Goal: Information Seeking & Learning: Find specific fact

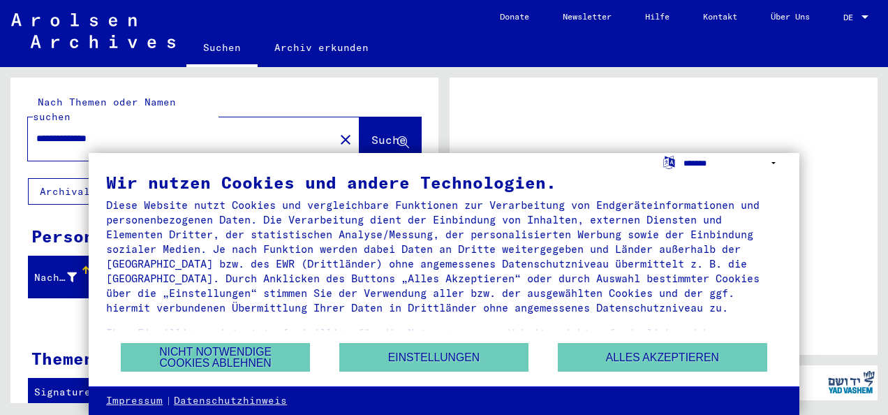
click at [690, 162] on select "**********" at bounding box center [733, 163] width 98 height 20
select select "*****"
click at [684, 153] on select "**********" at bounding box center [733, 163] width 98 height 20
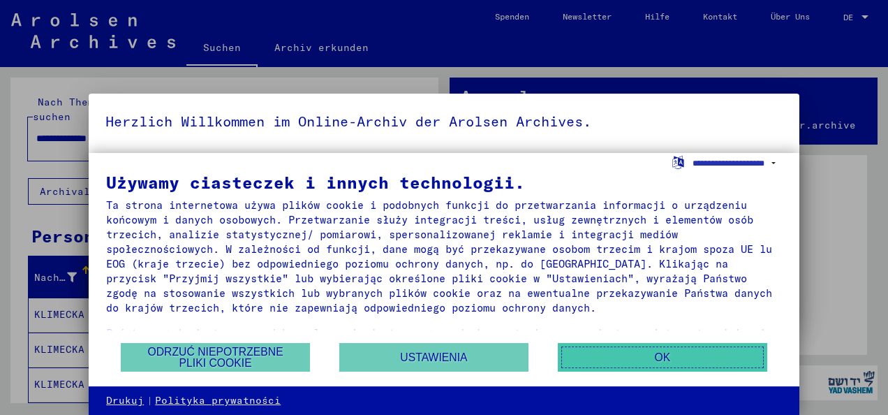
click at [659, 355] on button "OK" at bounding box center [662, 357] width 209 height 29
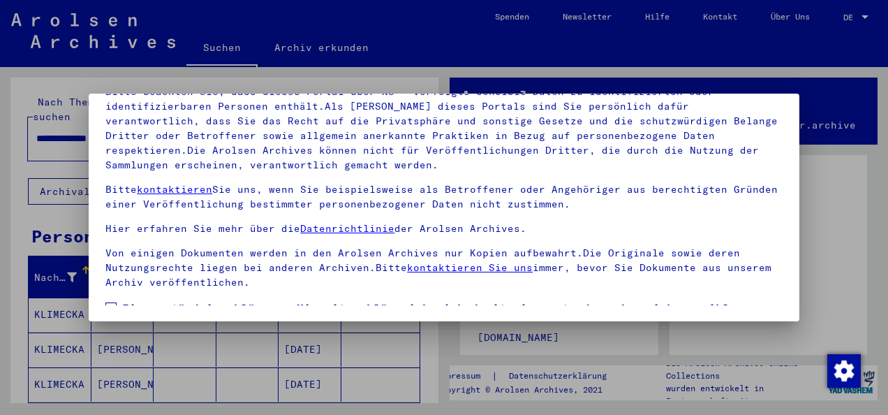
scroll to position [110, 0]
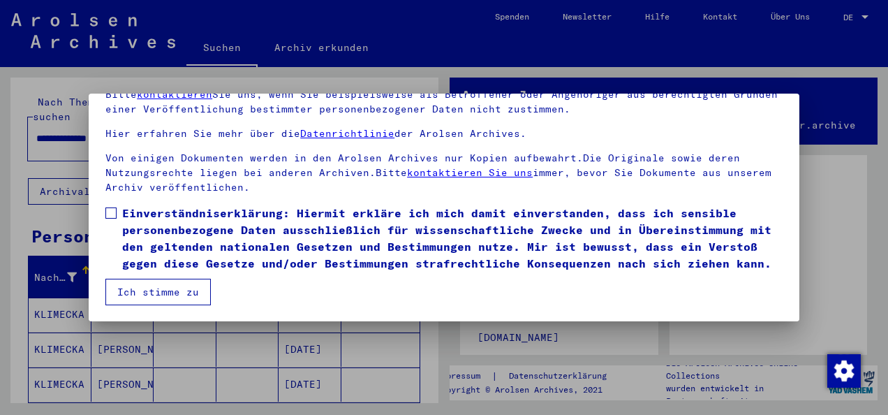
drag, startPoint x: 114, startPoint y: 200, endPoint x: 118, endPoint y: 215, distance: 15.9
click at [118, 215] on label "Einverständniserklärung: Hiermit erkläre ich mich damit einverstanden, dass ich…" at bounding box center [443, 238] width 677 height 67
click at [158, 289] on button "Ich stimme zu" at bounding box center [157, 292] width 105 height 27
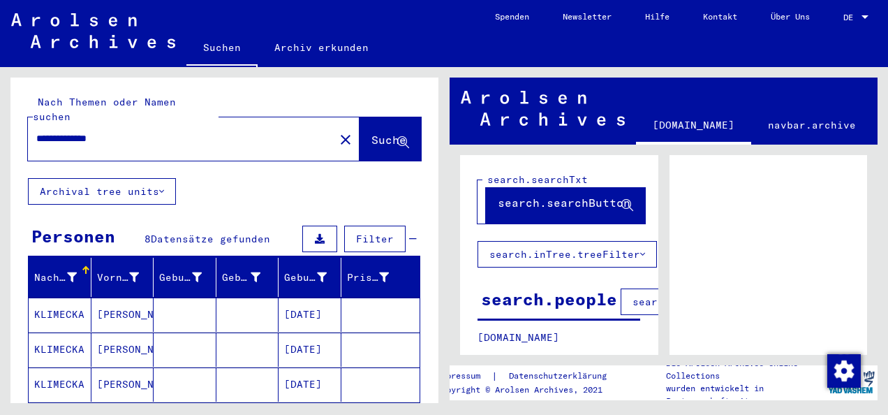
click at [152, 131] on input "**********" at bounding box center [181, 138] width 290 height 15
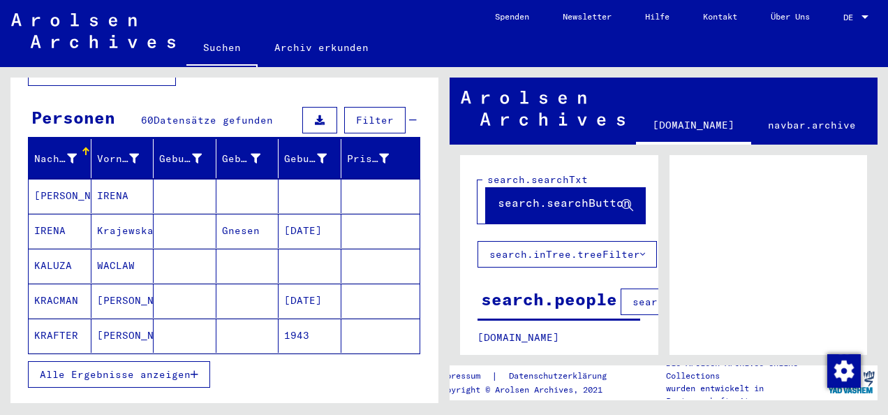
scroll to position [119, 0]
click at [864, 17] on div at bounding box center [865, 16] width 7 height 3
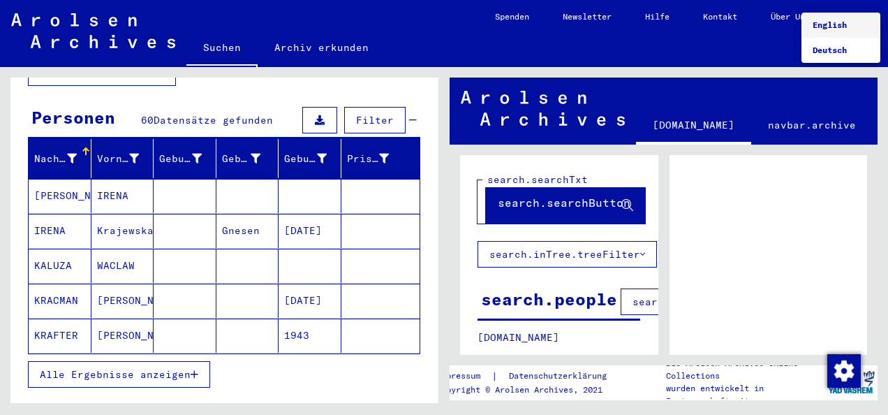
click at [827, 24] on span "English" at bounding box center [830, 25] width 34 height 10
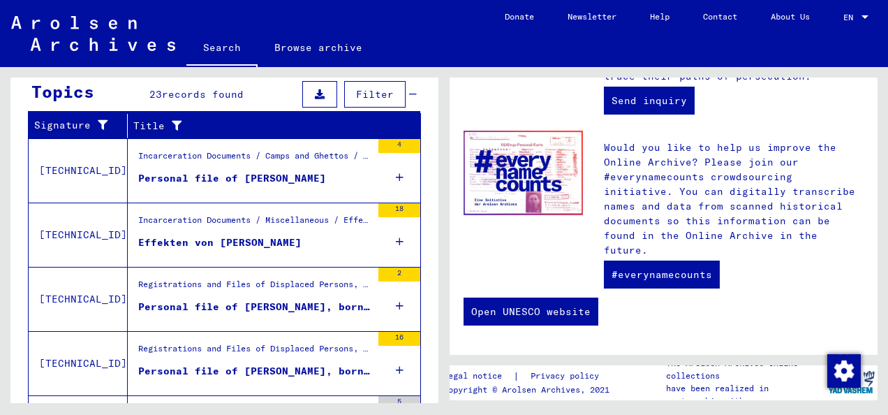
scroll to position [555, 0]
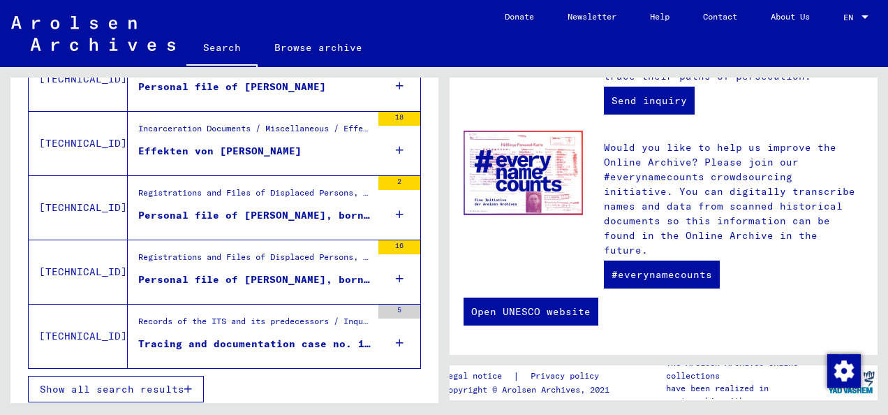
click at [119, 383] on span "Show all search results" at bounding box center [112, 389] width 145 height 13
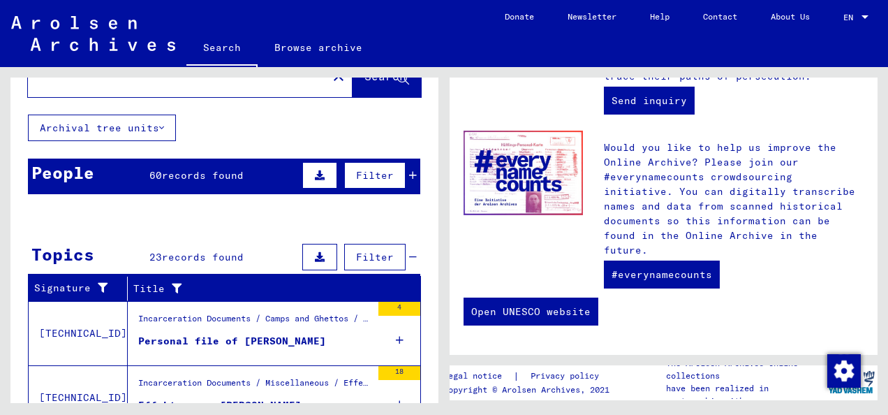
scroll to position [0, 0]
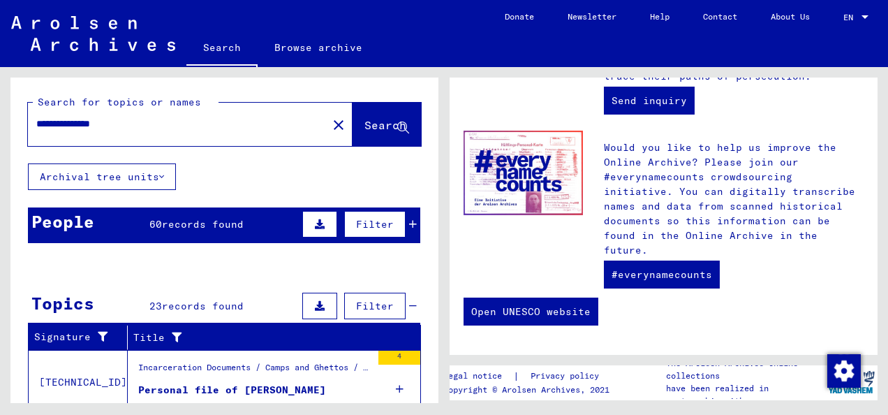
drag, startPoint x: 698, startPoint y: 0, endPoint x: 399, endPoint y: 69, distance: 306.8
click at [399, 69] on div "**********" at bounding box center [222, 235] width 444 height 336
click at [839, 378] on img "Zmienić zgodę" at bounding box center [844, 371] width 34 height 34
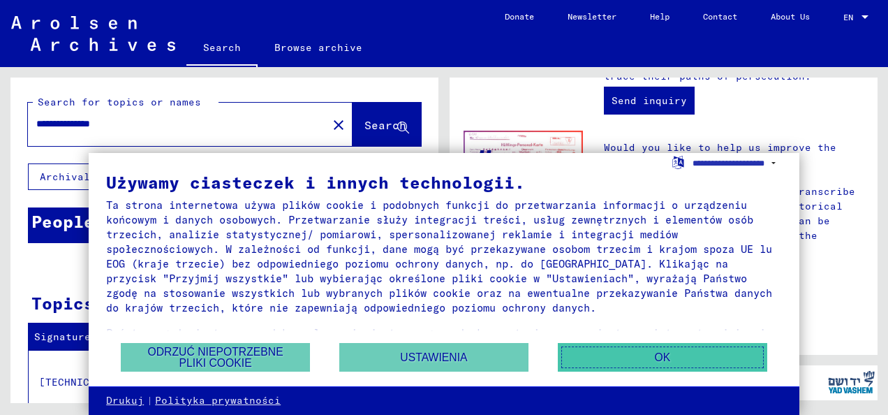
click at [701, 353] on button "OK" at bounding box center [662, 357] width 209 height 29
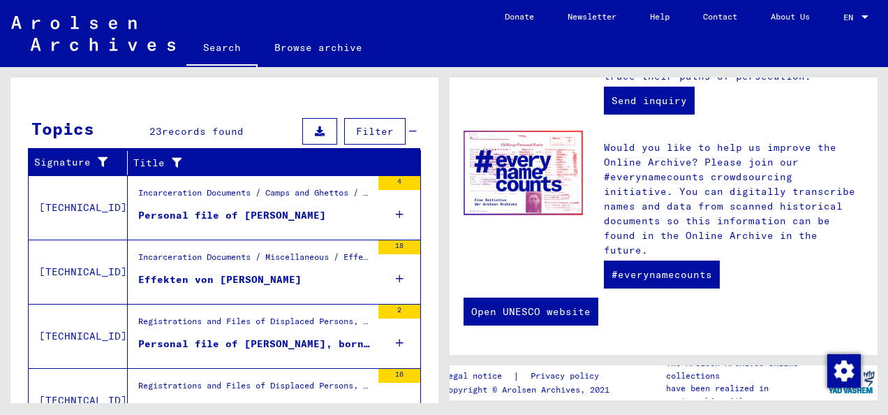
scroll to position [205, 0]
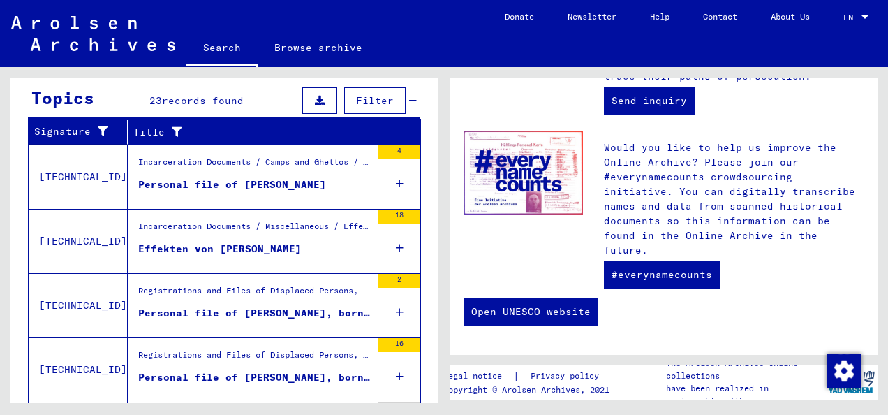
click at [289, 178] on div "Personal file of [PERSON_NAME]" at bounding box center [232, 184] width 188 height 15
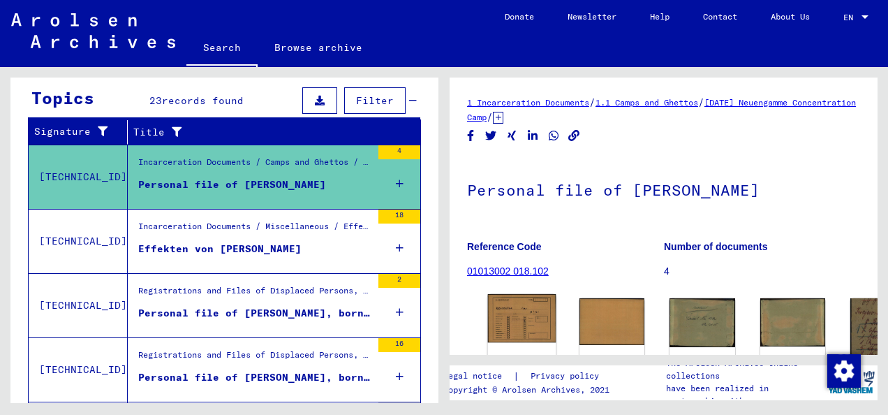
click at [506, 318] on img at bounding box center [522, 318] width 68 height 48
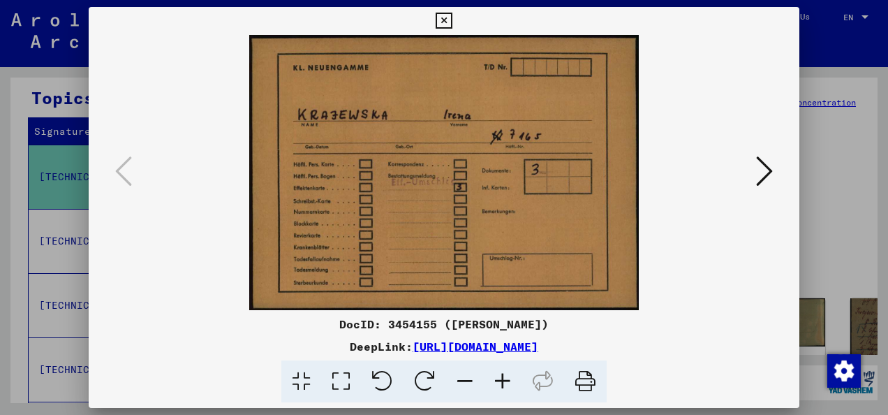
click at [767, 176] on icon at bounding box center [764, 171] width 17 height 34
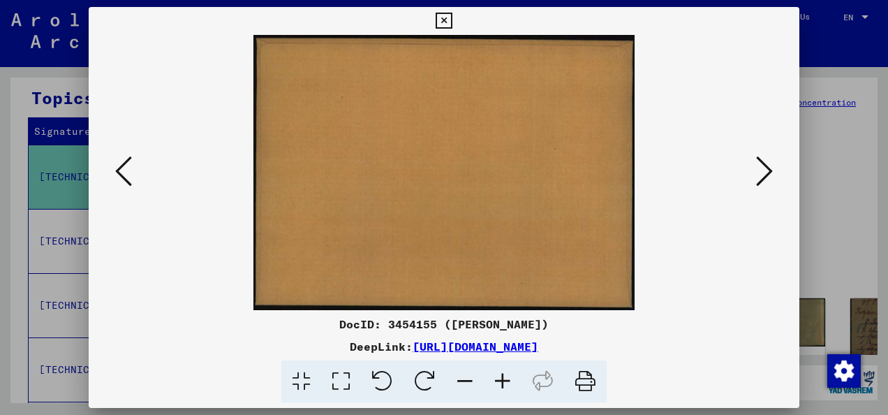
click at [767, 176] on icon at bounding box center [764, 171] width 17 height 34
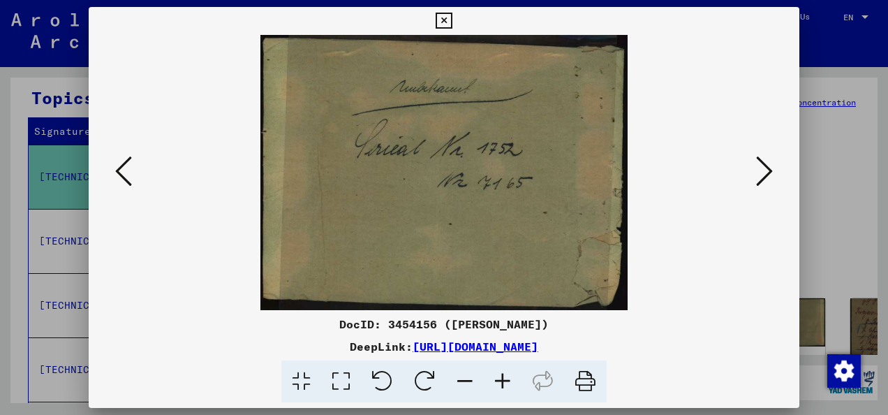
click at [767, 176] on icon at bounding box center [764, 171] width 17 height 34
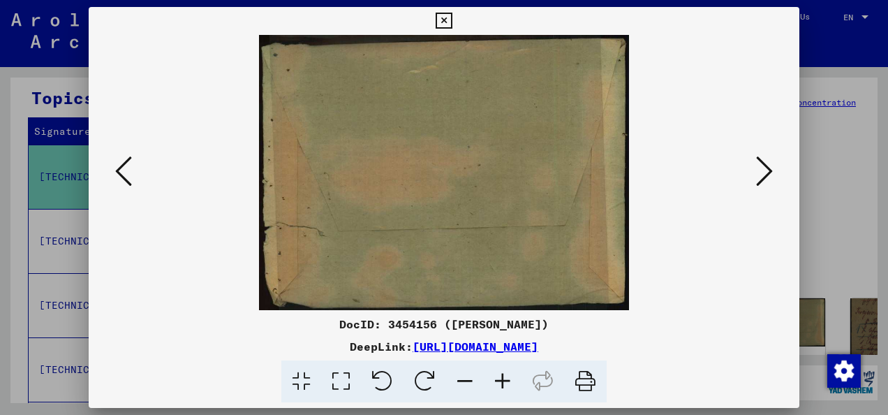
click at [767, 176] on icon at bounding box center [764, 171] width 17 height 34
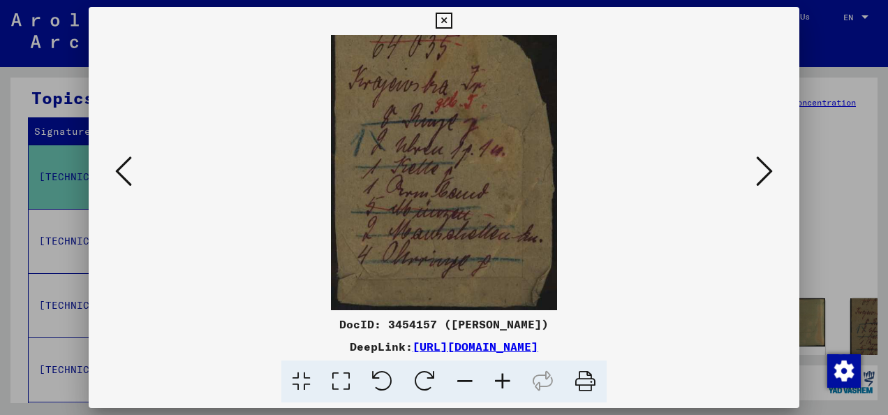
click at [767, 176] on icon at bounding box center [764, 171] width 17 height 34
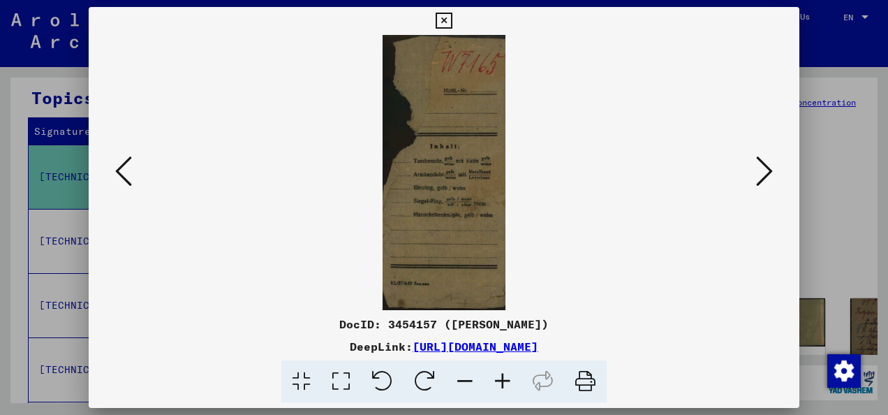
click at [767, 176] on icon at bounding box center [764, 171] width 17 height 34
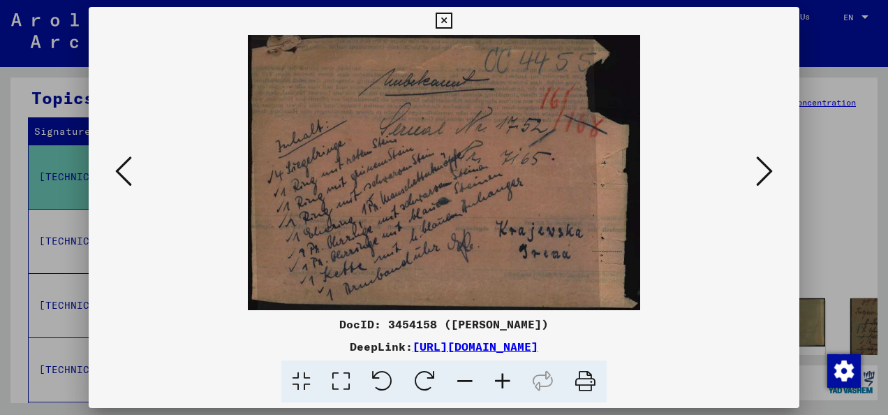
click at [767, 176] on icon at bounding box center [764, 171] width 17 height 34
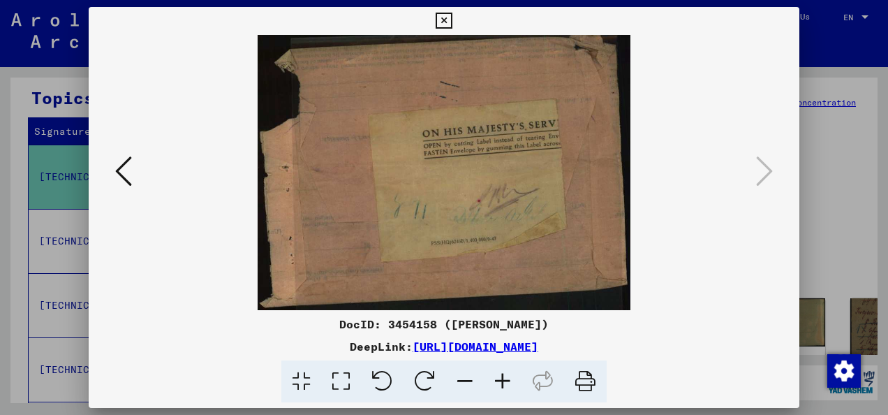
click at [443, 20] on icon at bounding box center [444, 21] width 16 height 17
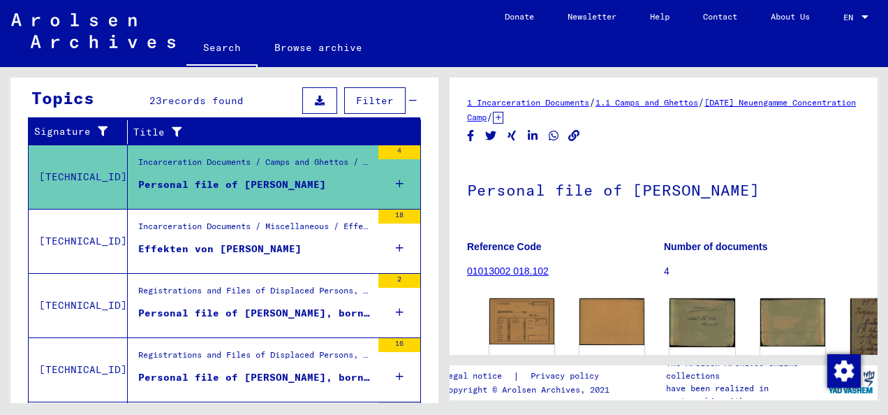
click at [211, 306] on div "Personal file of [PERSON_NAME], born on [DEMOGRAPHIC_DATA], born in [GEOGRAPHIC…" at bounding box center [254, 313] width 233 height 15
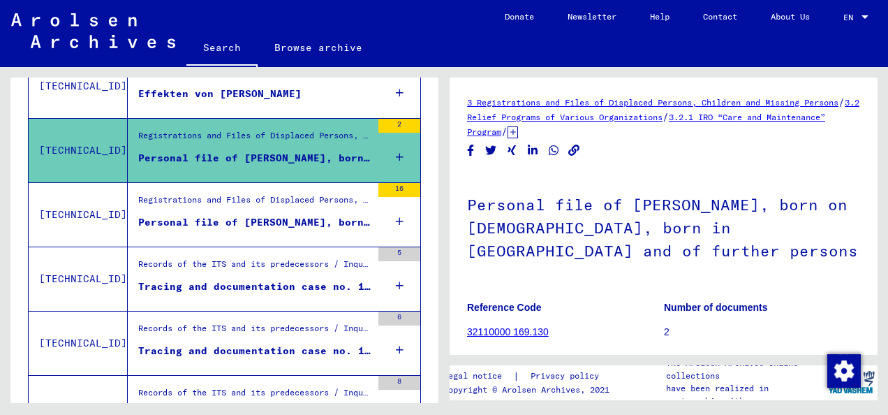
scroll to position [349, 0]
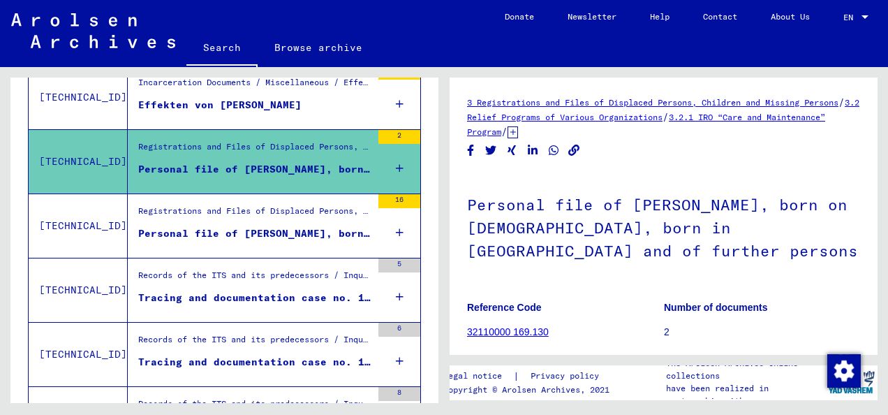
click at [307, 228] on div "Personal file of [PERSON_NAME], born on [DEMOGRAPHIC_DATA], born in [GEOGRAPHIC…" at bounding box center [254, 233] width 233 height 15
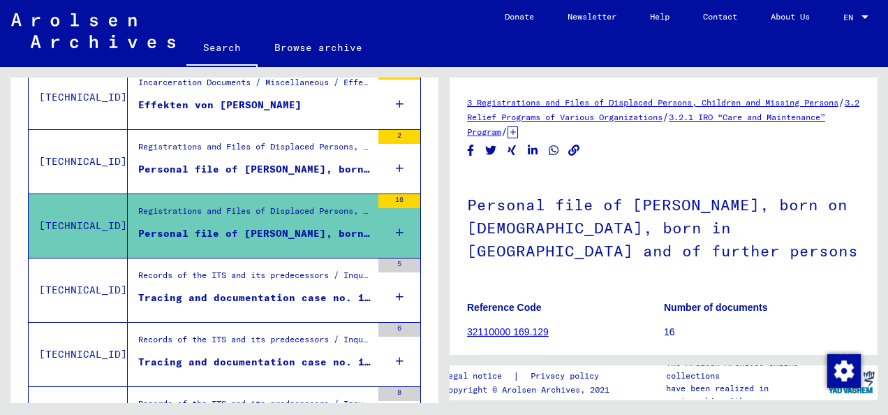
click at [281, 291] on div "Tracing and documentation case no. 1.035.344 for [PERSON_NAME] born [DEMOGRAPHI…" at bounding box center [254, 297] width 233 height 15
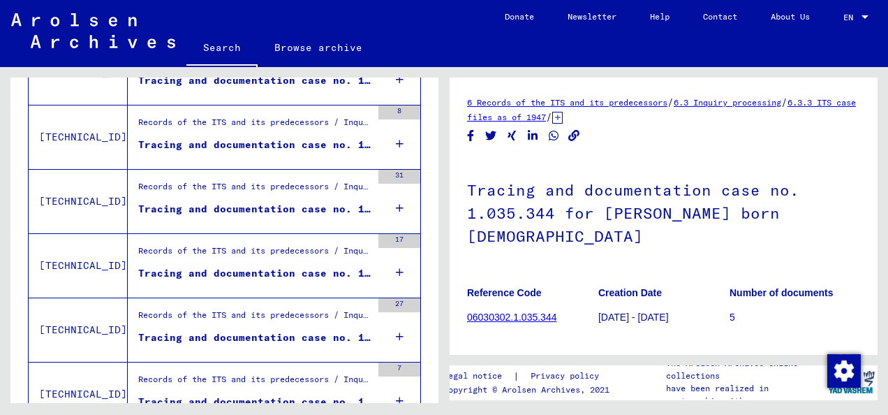
scroll to position [504, 0]
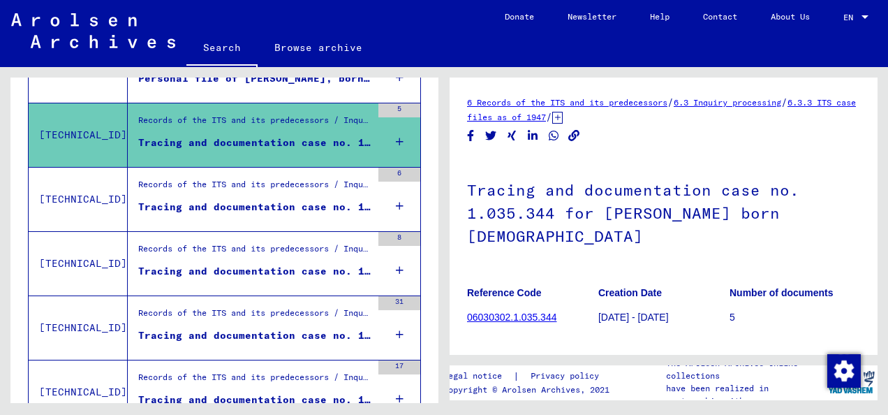
click at [297, 203] on div "Tracing and documentation case no. 1.131.324 for [PERSON_NAME] born [DEMOGRAPHI…" at bounding box center [254, 207] width 233 height 15
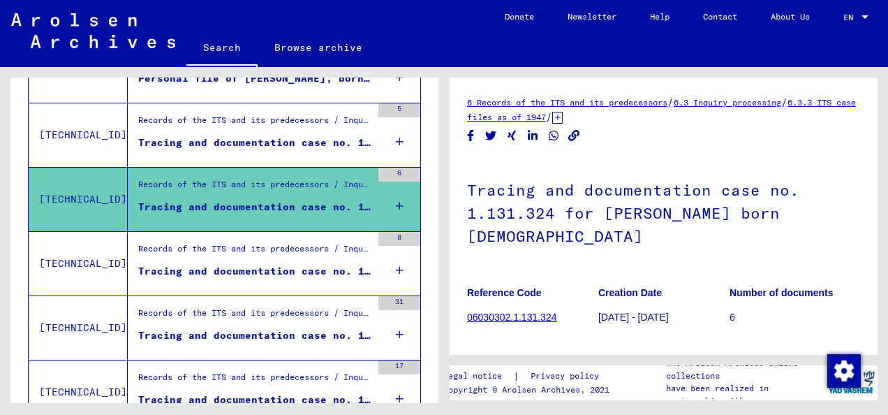
click at [302, 251] on div "Records of the ITS and its predecessors / Inquiry processing / ITS case files a…" at bounding box center [254, 252] width 233 height 20
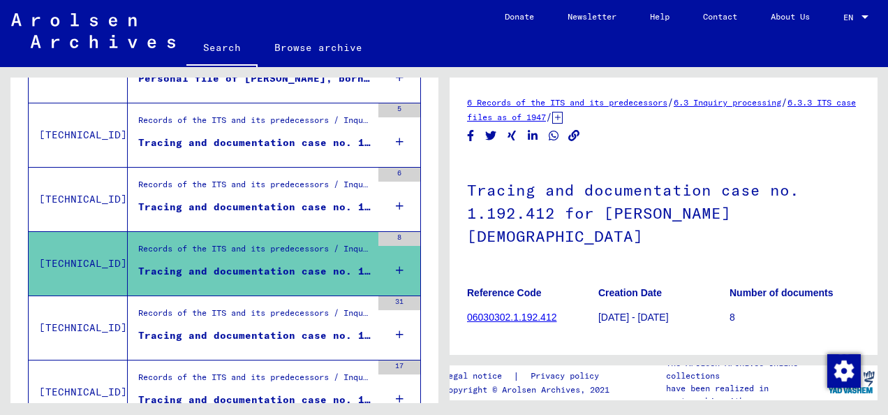
click at [281, 318] on div "Records of the ITS and its predecessors / Inquiry processing / ITS case files a…" at bounding box center [254, 317] width 233 height 20
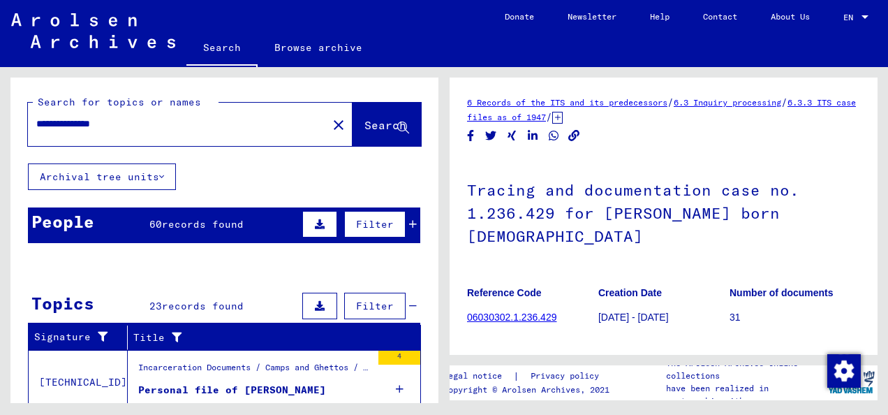
click at [145, 124] on input "**********" at bounding box center [177, 124] width 283 height 15
type input "*"
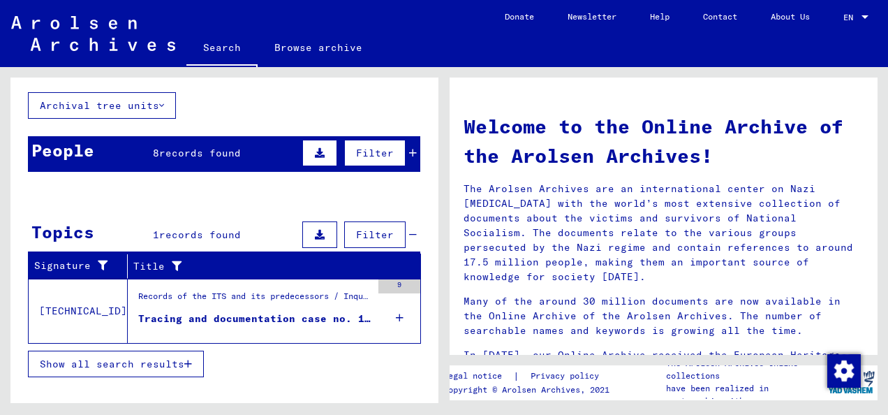
scroll to position [78, 0]
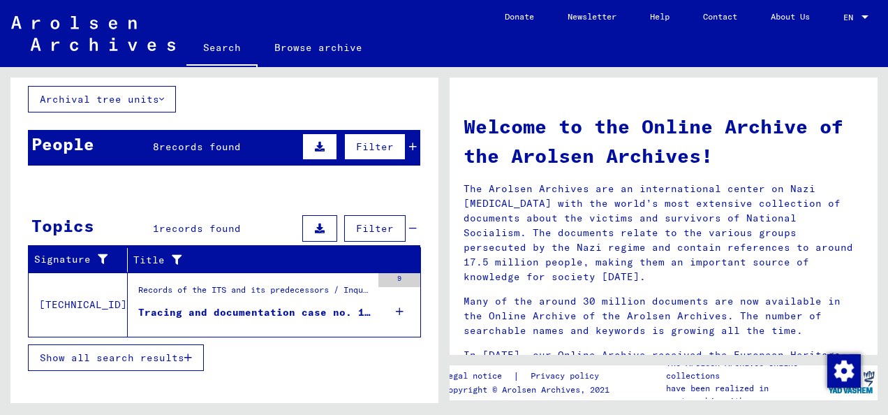
click at [288, 310] on div "Tracing and documentation case no. 1.192.413 for [PERSON_NAME] born [DEMOGRAPHI…" at bounding box center [254, 312] width 233 height 15
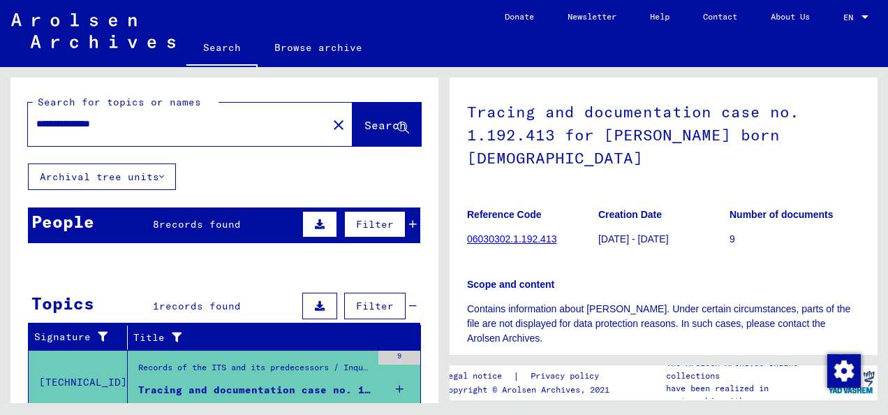
click at [189, 128] on input "**********" at bounding box center [177, 124] width 283 height 15
type input "*"
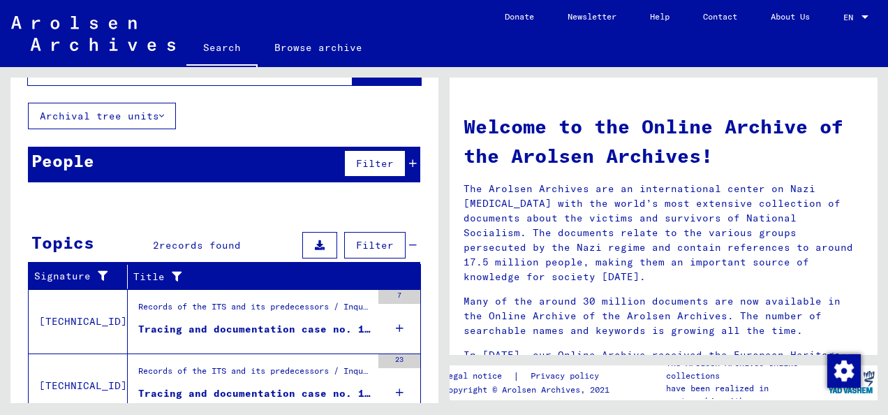
scroll to position [113, 0]
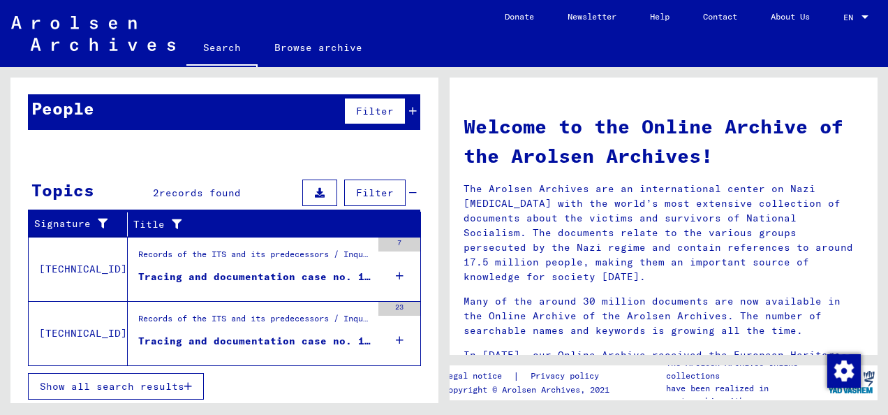
click at [235, 270] on div "Tracing and documentation case no. 1.198.667 for [PERSON_NAME] born [DEMOGRAPHI…" at bounding box center [254, 277] width 233 height 15
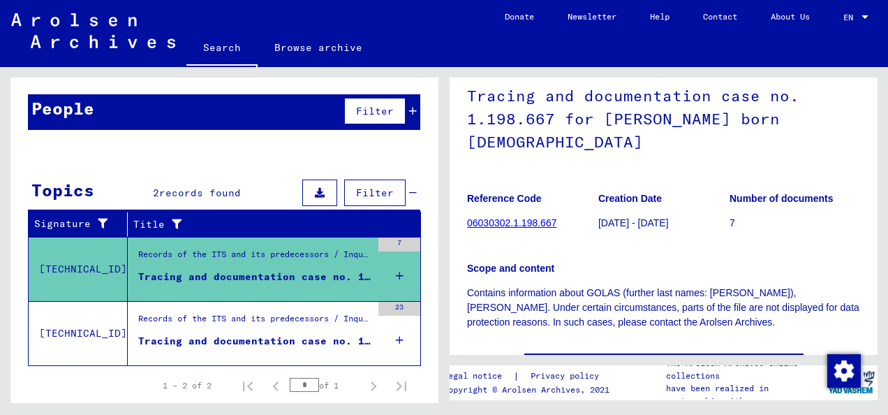
scroll to position [91, 0]
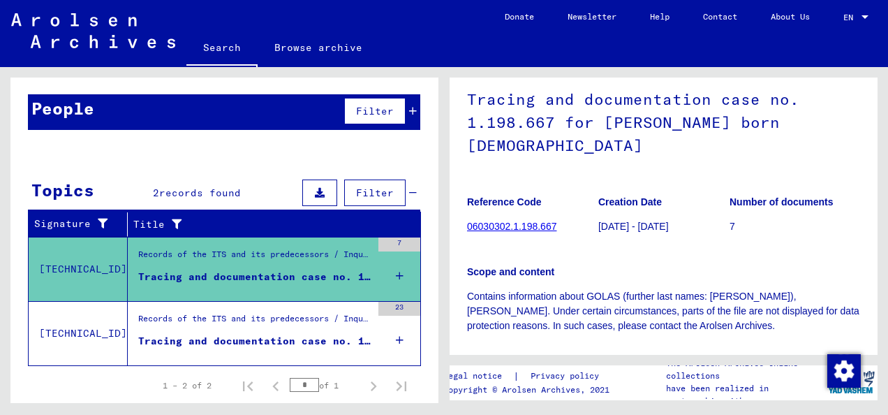
click at [325, 334] on div "Tracing and documentation case no. 1.255.726 for [PERSON_NAME] [DEMOGRAPHIC_DAT…" at bounding box center [254, 341] width 233 height 15
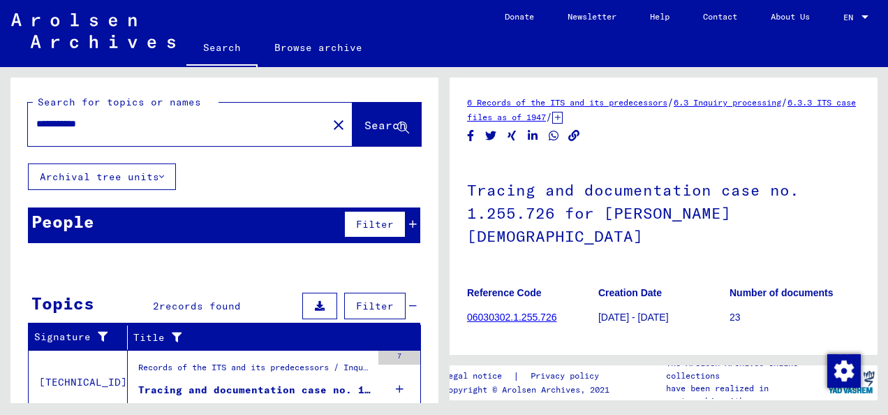
click at [66, 127] on input "**********" at bounding box center [177, 124] width 283 height 15
type input "**********"
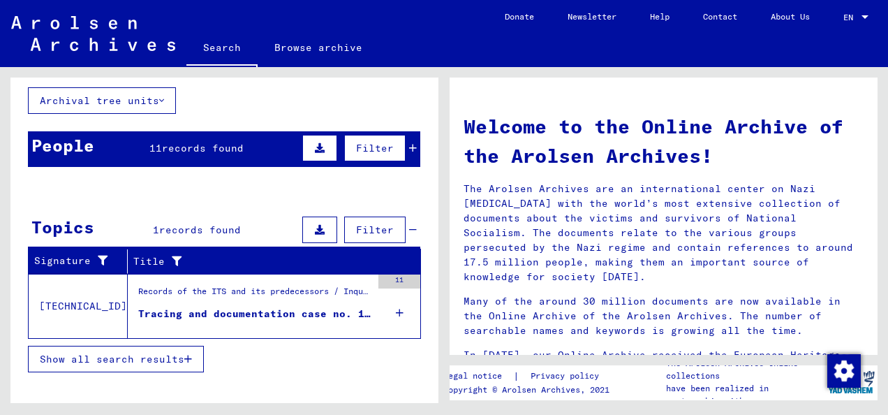
scroll to position [78, 0]
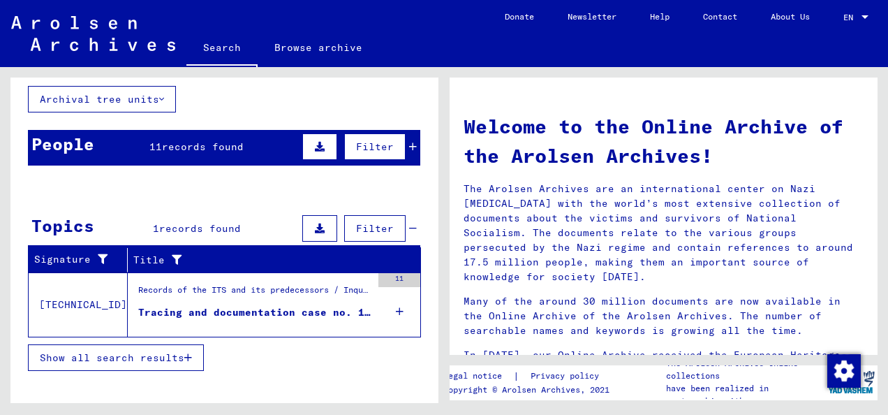
click at [260, 309] on div "Tracing and documentation case no. 1.198.666 for [PERSON_NAME] born [DEMOGRAPHI…" at bounding box center [254, 312] width 233 height 15
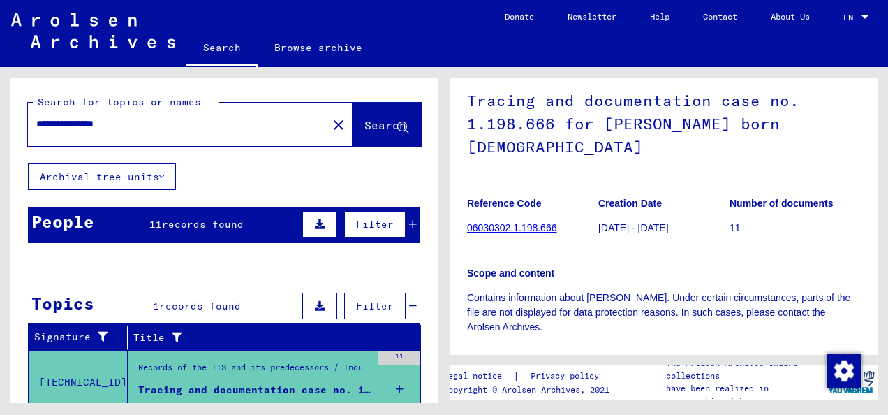
drag, startPoint x: 311, startPoint y: 126, endPoint x: 274, endPoint y: 126, distance: 37.7
click at [293, 126] on div "**********" at bounding box center [190, 124] width 325 height 43
click at [330, 123] on mat-icon "close" at bounding box center [338, 125] width 17 height 17
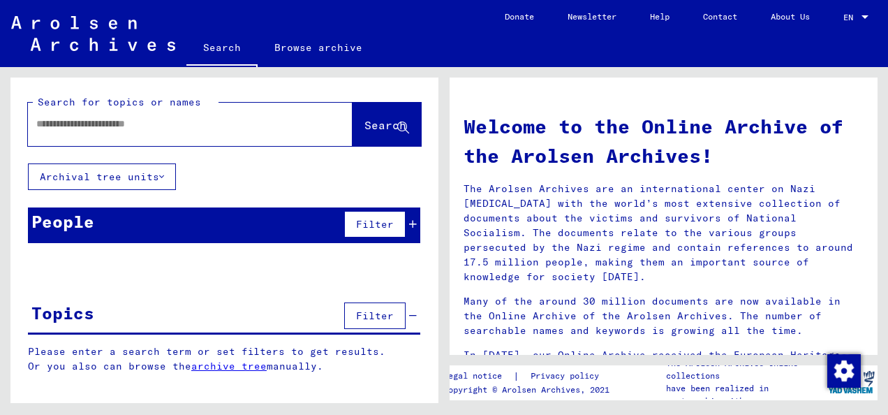
click at [233, 126] on input "text" at bounding box center [173, 124] width 274 height 15
type input "**********"
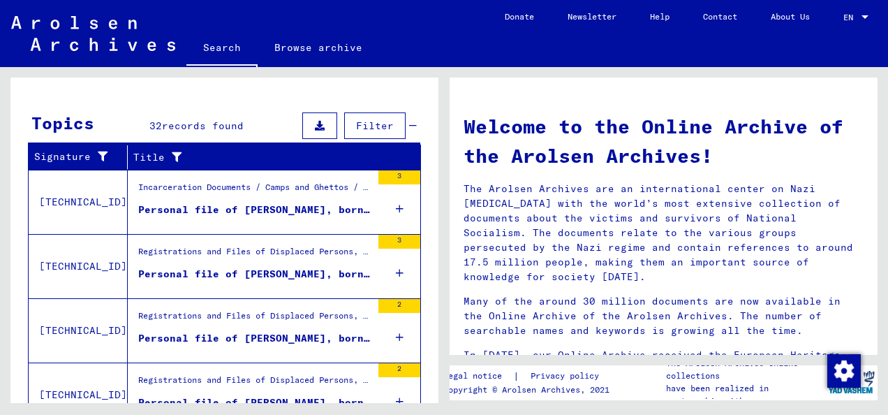
scroll to position [189, 0]
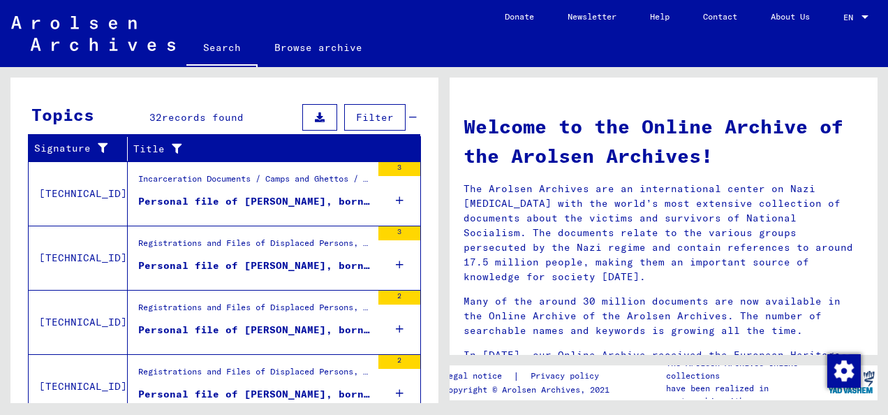
click at [280, 187] on div "Incarceration Documents / Camps and Ghettos / Concentration Camp Mittelbau (Dor…" at bounding box center [254, 182] width 233 height 20
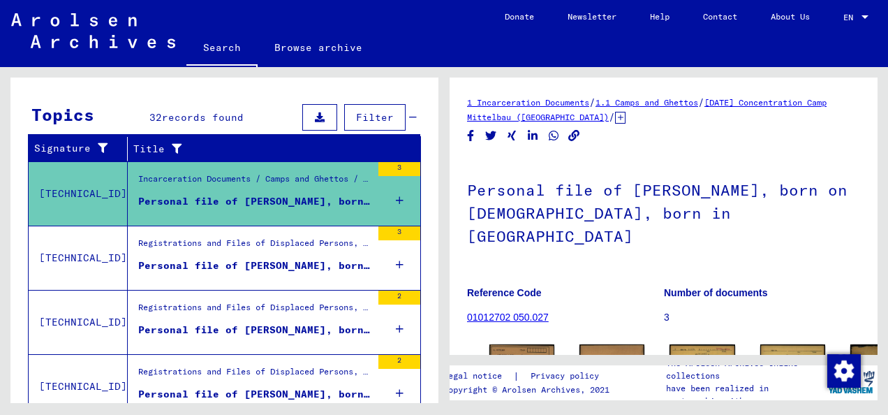
click at [279, 258] on div "Personal file of [PERSON_NAME], born on [DEMOGRAPHIC_DATA], born in POBORZ and …" at bounding box center [254, 265] width 233 height 15
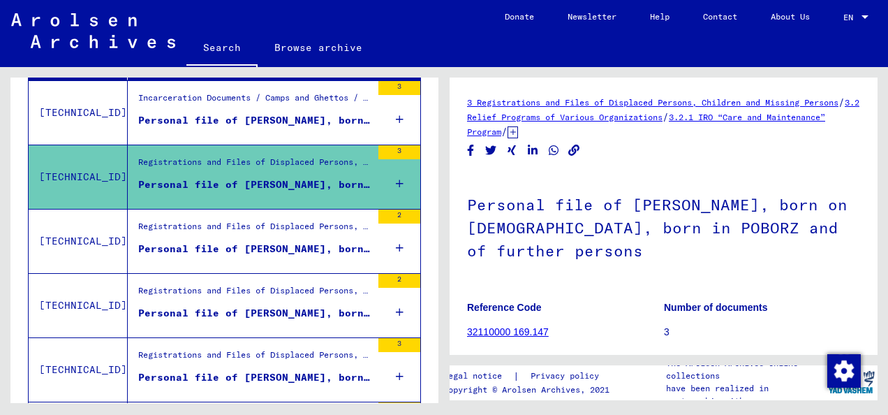
scroll to position [272, 0]
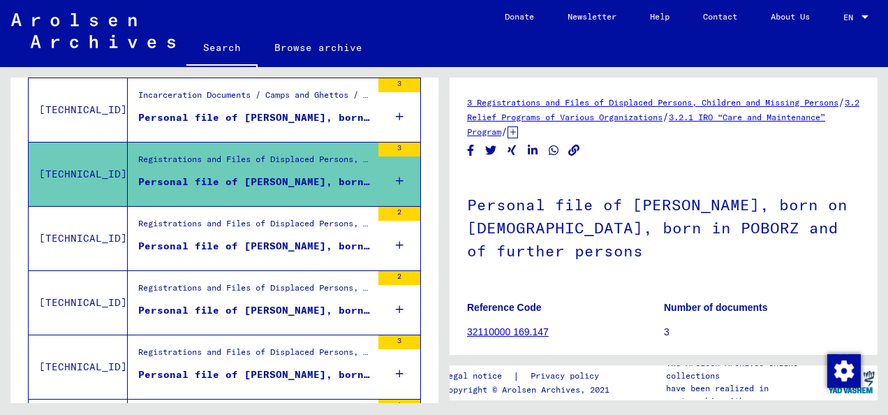
click at [279, 258] on div "Registrations and Files of Displaced Persons, Children and Missing Persons / Re…" at bounding box center [250, 239] width 244 height 64
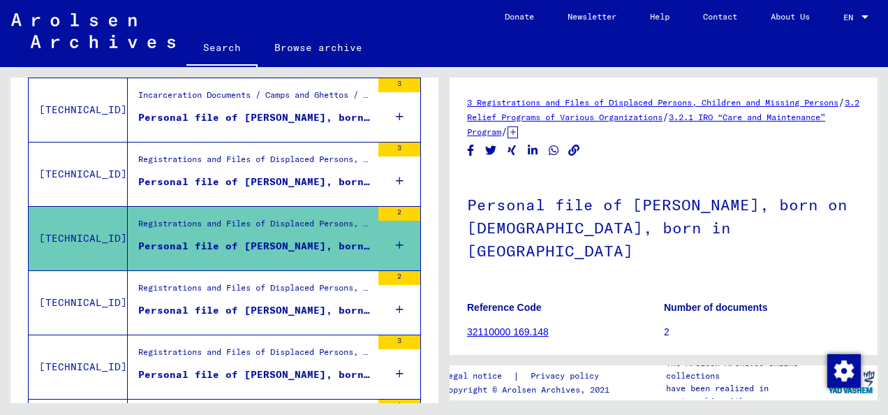
click at [279, 288] on div "Registrations and Files of Displaced Persons, Children and Missing Persons / Re…" at bounding box center [254, 291] width 233 height 20
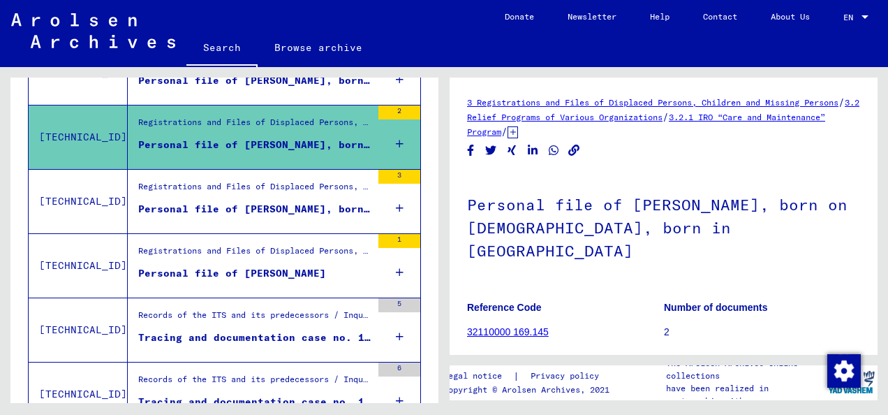
scroll to position [459, 0]
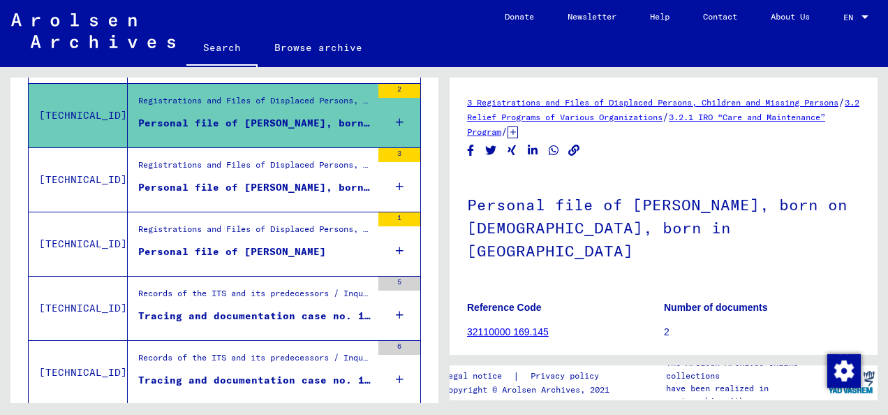
click at [318, 166] on div "Registrations and Files of Displaced Persons, Children and Missing Persons / Re…" at bounding box center [254, 169] width 233 height 20
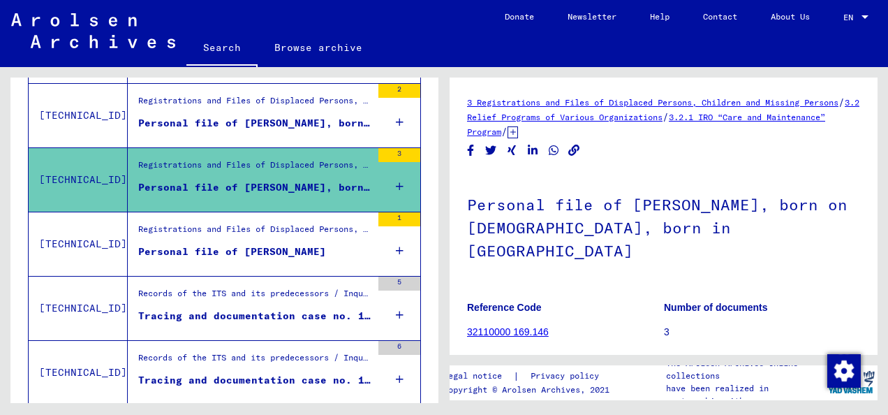
click at [299, 244] on div "Personal file of [PERSON_NAME]" at bounding box center [232, 251] width 188 height 15
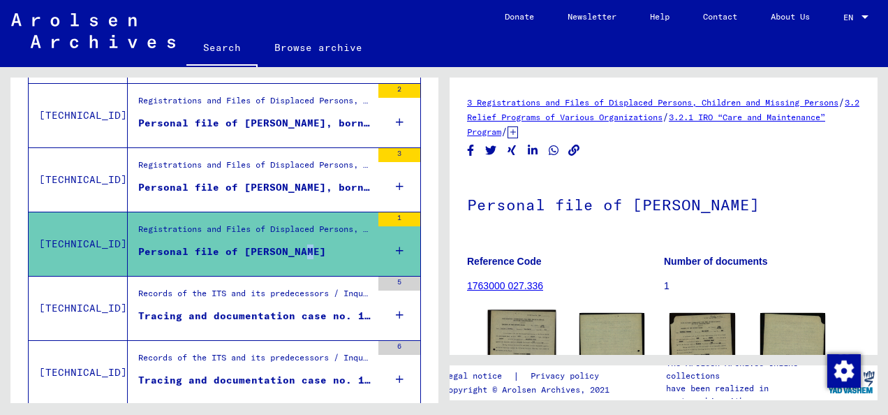
click at [522, 335] on img at bounding box center [522, 364] width 68 height 109
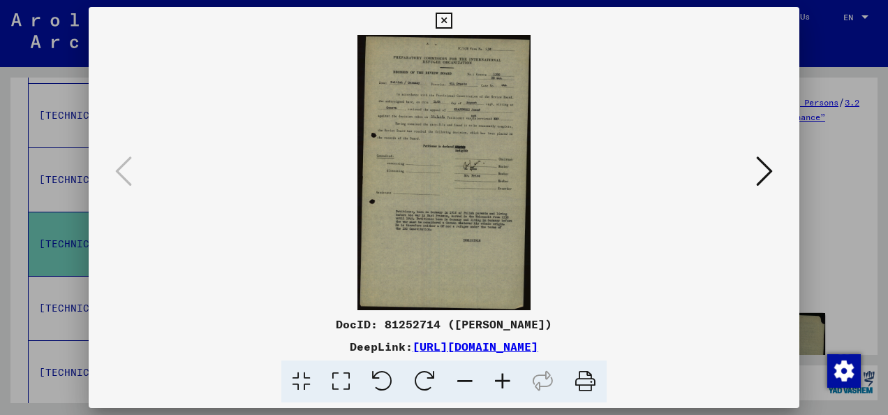
click at [507, 379] on icon at bounding box center [503, 381] width 38 height 43
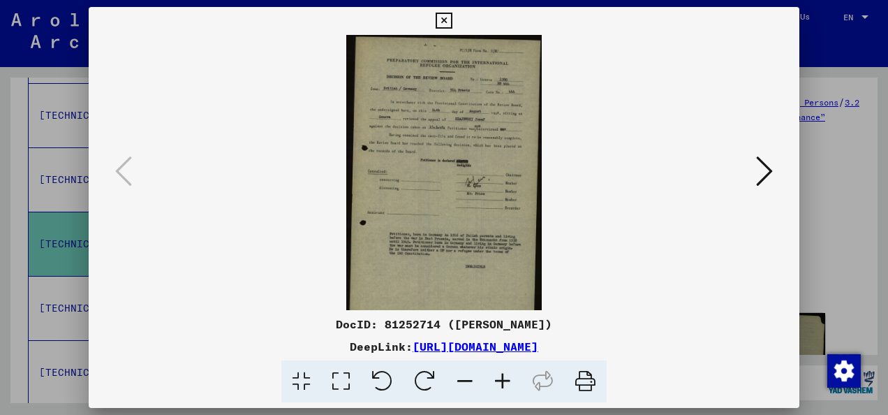
click at [507, 379] on icon at bounding box center [503, 381] width 38 height 43
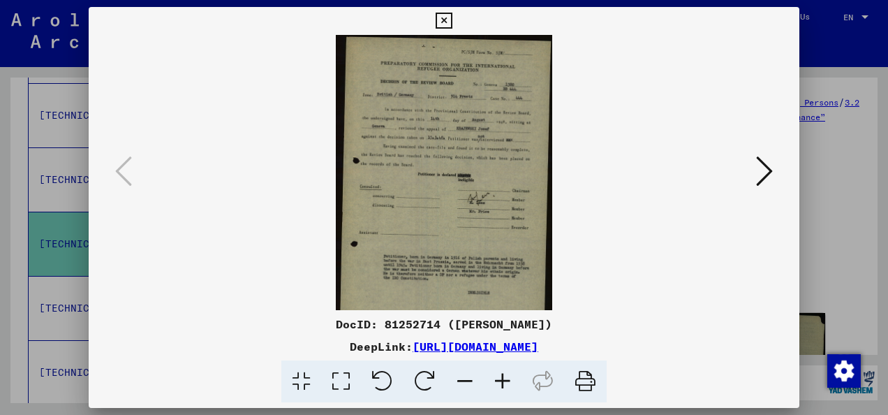
click at [507, 379] on icon at bounding box center [503, 381] width 38 height 43
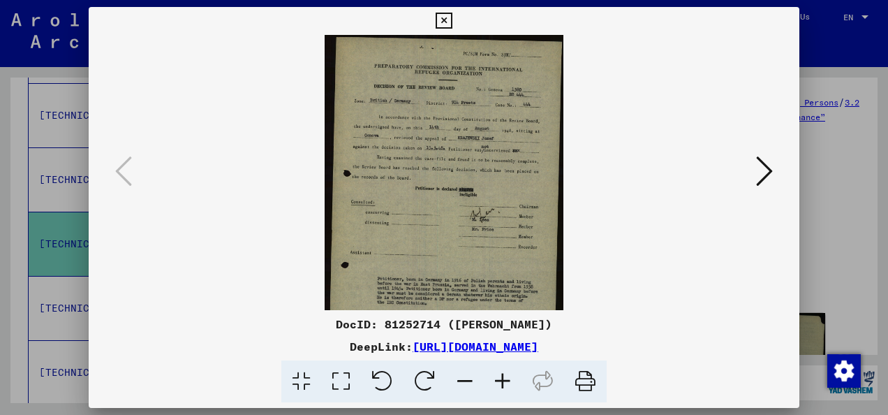
click at [507, 379] on icon at bounding box center [503, 381] width 38 height 43
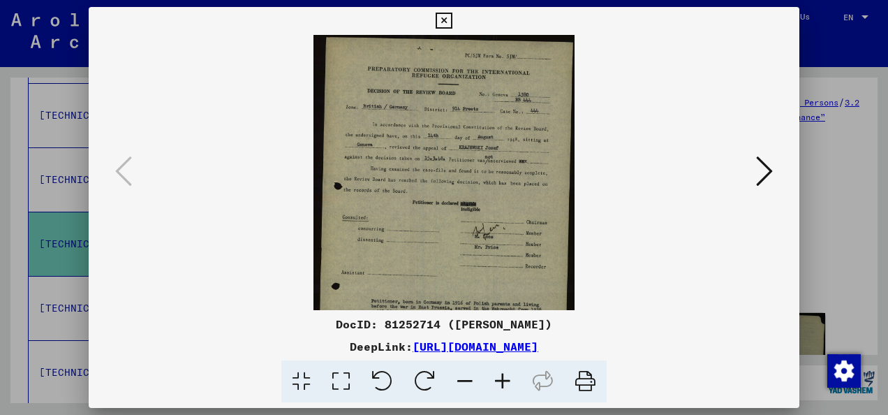
click at [507, 379] on icon at bounding box center [503, 381] width 38 height 43
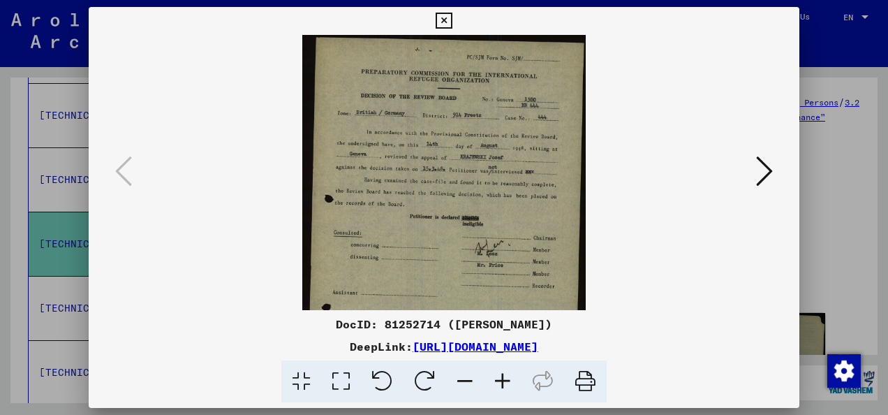
click at [507, 379] on icon at bounding box center [503, 381] width 38 height 43
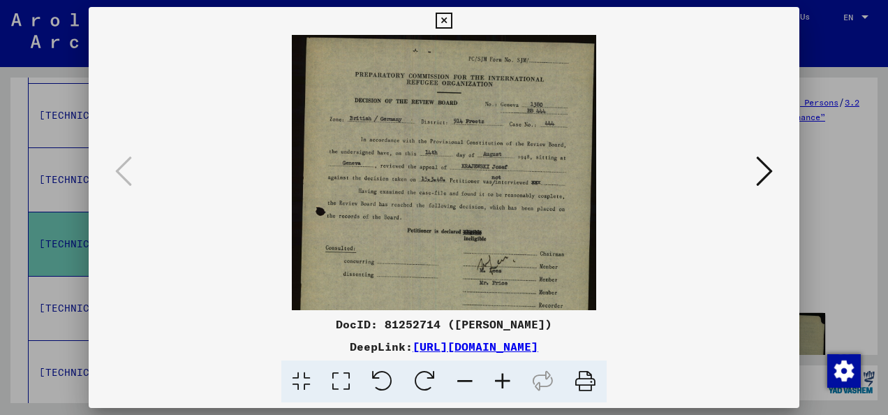
click at [507, 379] on icon at bounding box center [503, 381] width 38 height 43
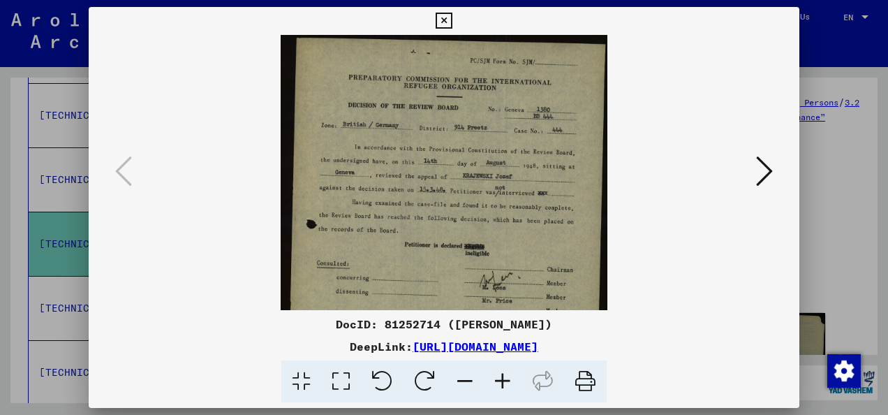
click at [507, 379] on icon at bounding box center [503, 381] width 38 height 43
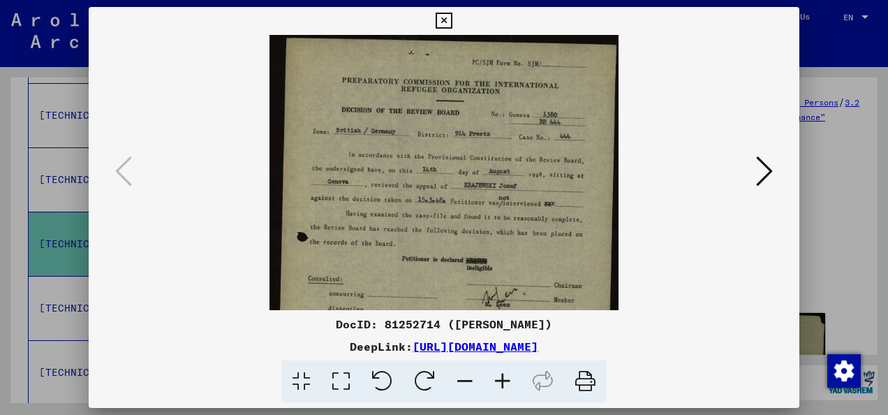
click at [507, 379] on icon at bounding box center [503, 381] width 38 height 43
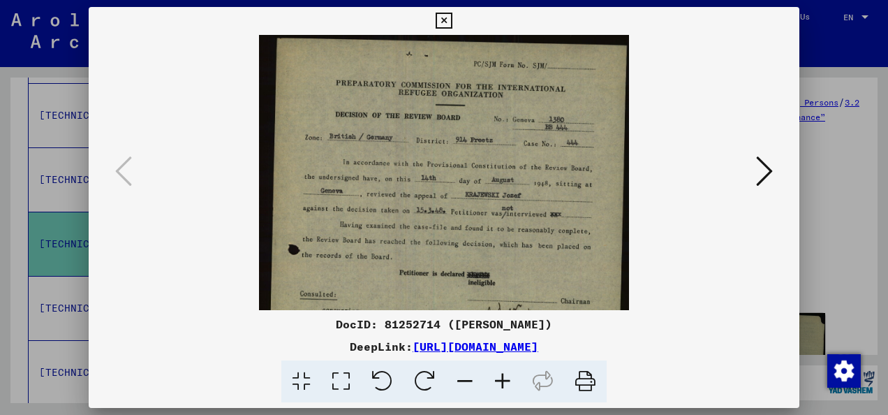
click at [507, 379] on icon at bounding box center [503, 381] width 38 height 43
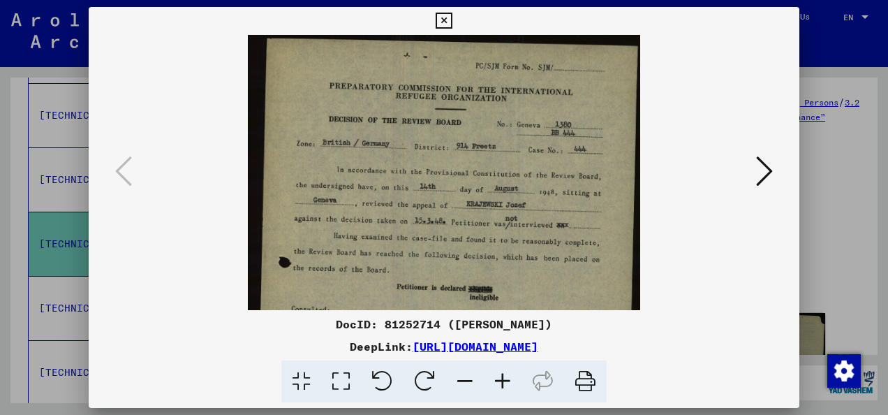
click at [441, 24] on icon at bounding box center [444, 21] width 16 height 17
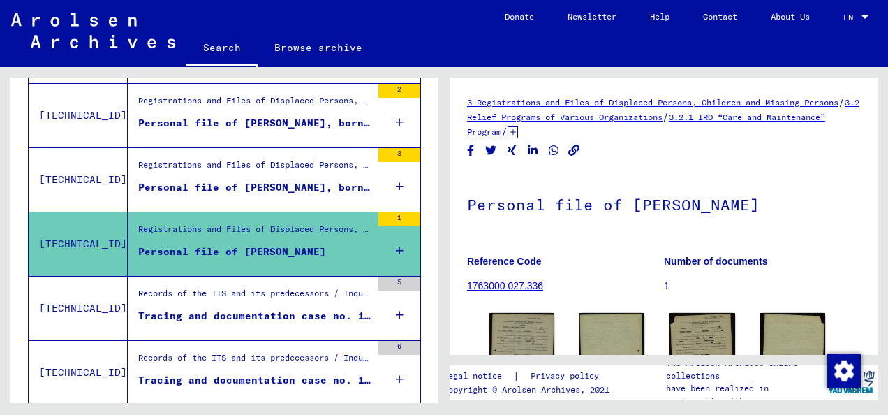
click at [275, 309] on div "Tracing and documentation case no. 1.046.396 for [PERSON_NAME] born [DEMOGRAPHI…" at bounding box center [254, 316] width 233 height 15
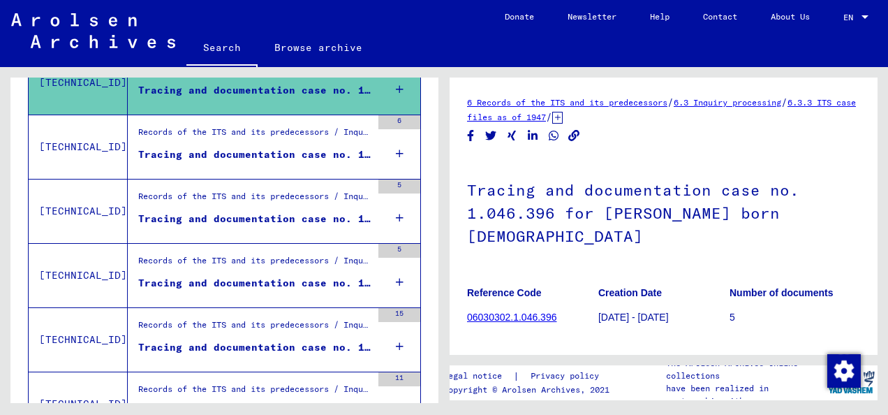
scroll to position [679, 0]
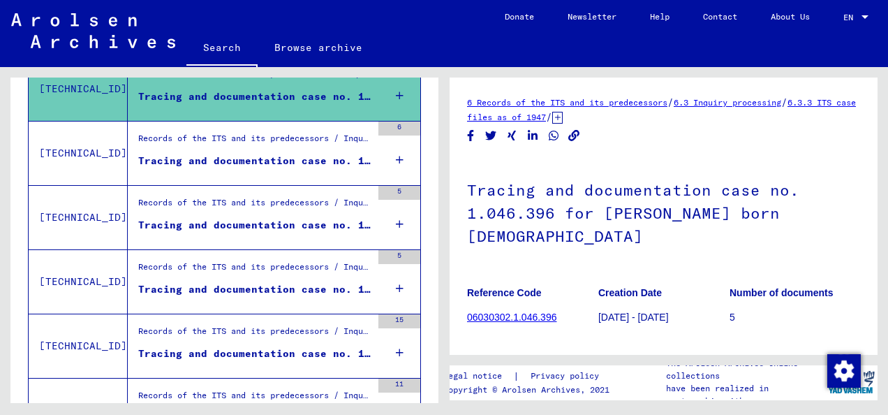
click at [291, 157] on div "Tracing and documentation case no. 1.066.059 for [PERSON_NAME] born [DEMOGRAPHI…" at bounding box center [254, 161] width 233 height 15
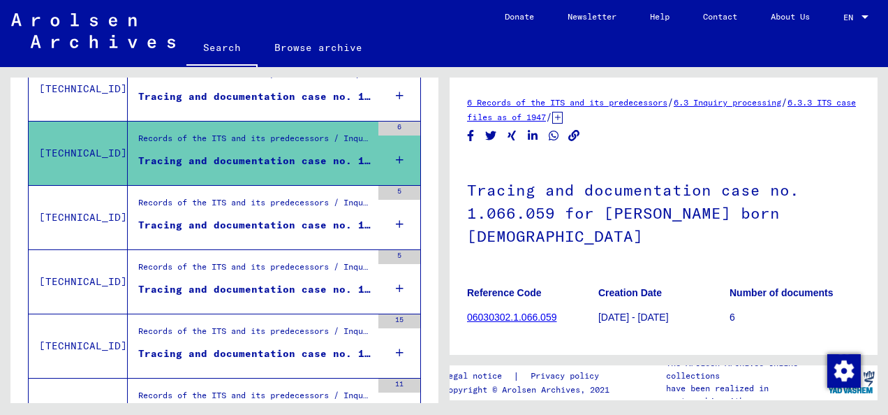
click at [279, 221] on div "Tracing and documentation case no. 1.075.993 for [PERSON_NAME] born [DEMOGRAPHI…" at bounding box center [254, 225] width 233 height 15
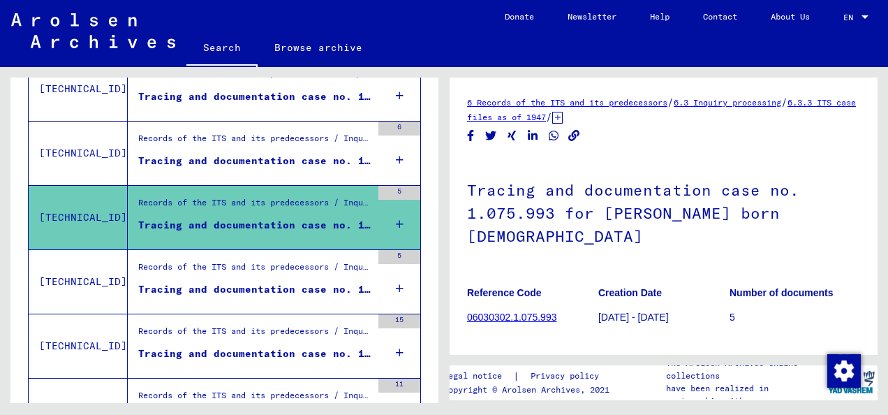
click at [275, 272] on div "Records of the ITS and its predecessors / Inquiry processing / ITS case files a…" at bounding box center [254, 270] width 233 height 20
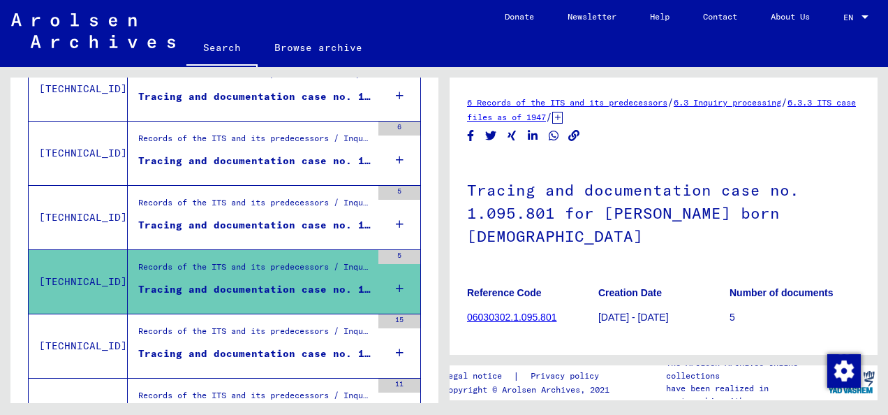
click at [268, 337] on div "Records of the ITS and its predecessors / Inquiry processing / ITS case files a…" at bounding box center [254, 335] width 233 height 20
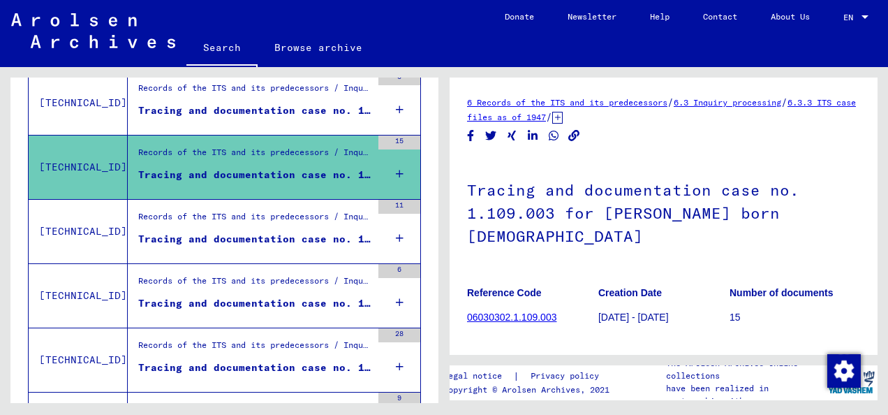
scroll to position [902, 0]
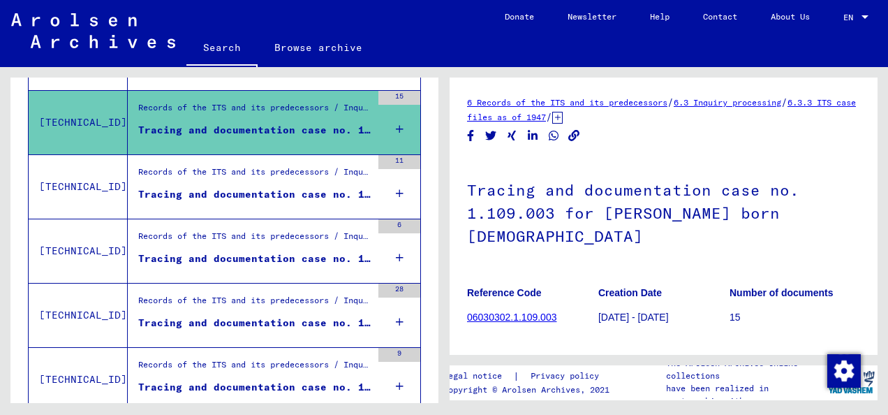
click at [302, 191] on div "Tracing and documentation case no. 1.193.038 for [PERSON_NAME] born [DEMOGRAPHI…" at bounding box center [254, 194] width 233 height 15
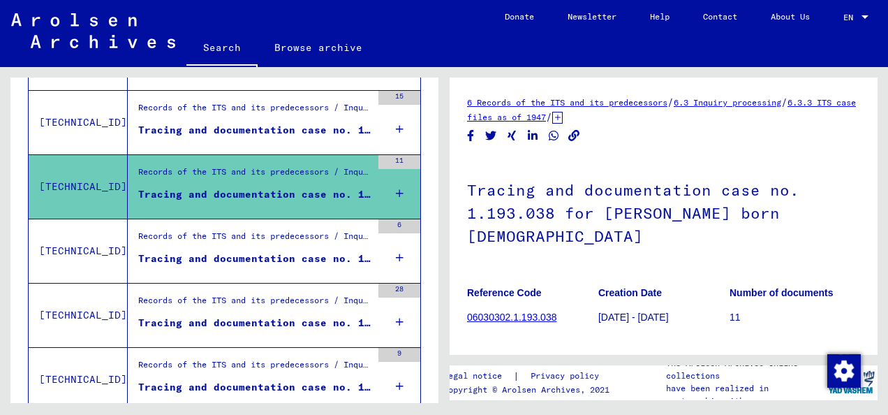
click at [299, 240] on div "Records of the ITS and its predecessors / Inquiry processing / ITS case files a…" at bounding box center [254, 240] width 233 height 20
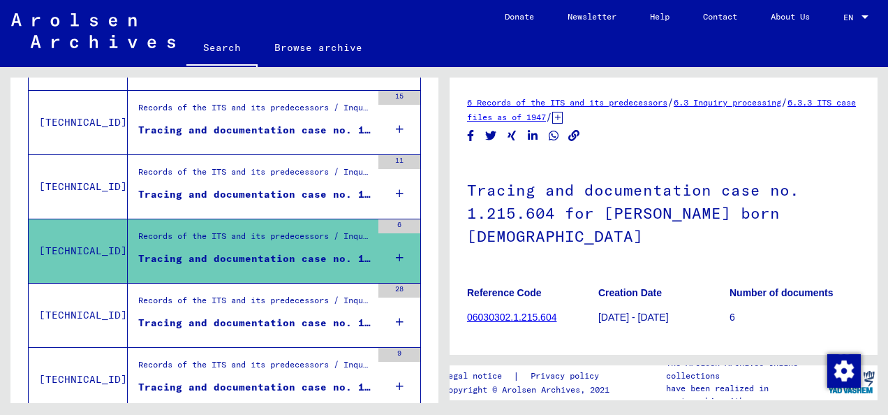
click at [293, 316] on div "Tracing and documentation case no. 1.223.632 for [PERSON_NAME] born [DEMOGRAPHI…" at bounding box center [254, 323] width 233 height 15
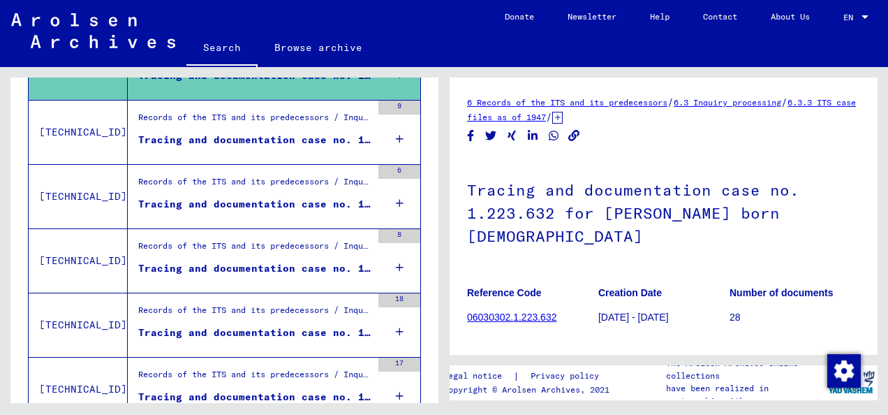
click at [311, 119] on div "Records of the ITS and its predecessors / Inquiry processing / ITS case files a…" at bounding box center [254, 121] width 233 height 20
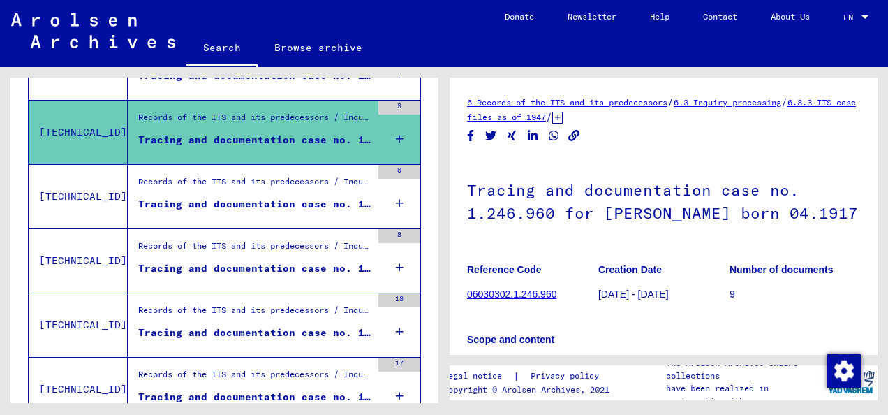
click at [295, 197] on div "Tracing and documentation case no. 1.320.158 for [PERSON_NAME]" at bounding box center [254, 204] width 233 height 15
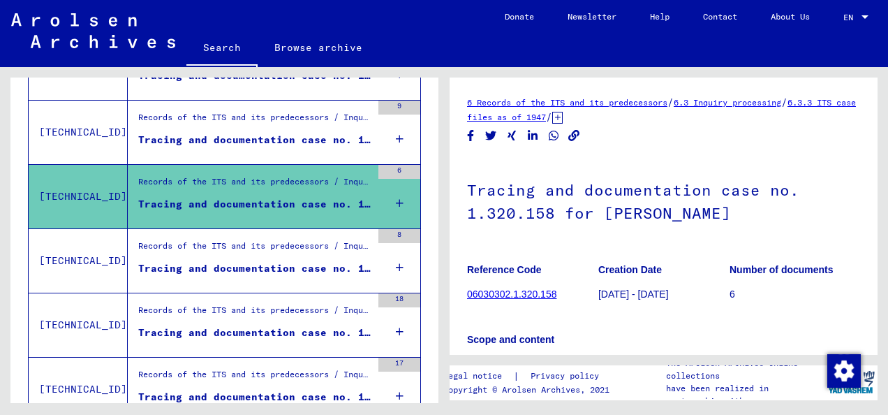
click at [288, 240] on div "Records of the ITS and its predecessors / Inquiry processing / ITS case files a…" at bounding box center [254, 250] width 233 height 20
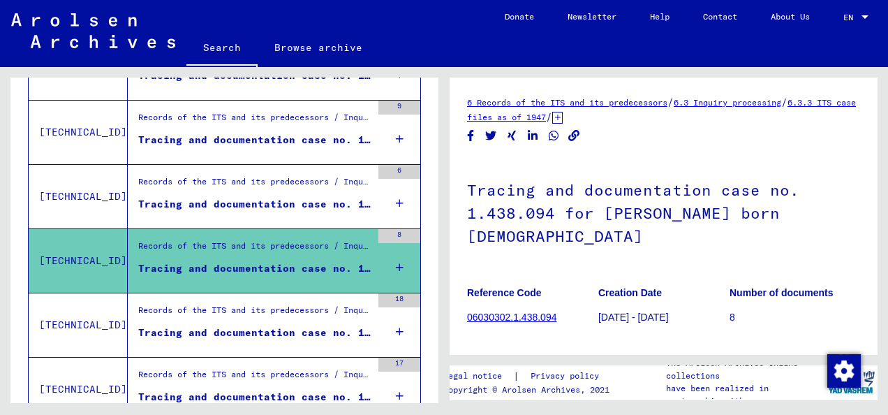
click at [281, 313] on div "Records of the ITS and its predecessors / Inquiry processing / ITS case files a…" at bounding box center [254, 314] width 233 height 20
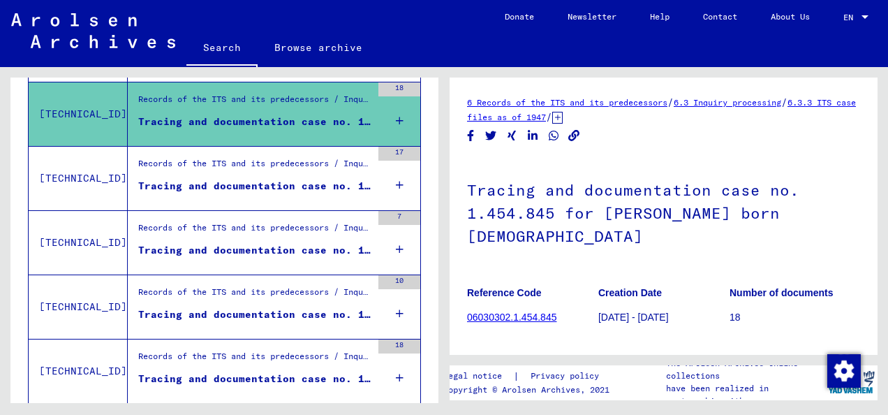
scroll to position [1364, 0]
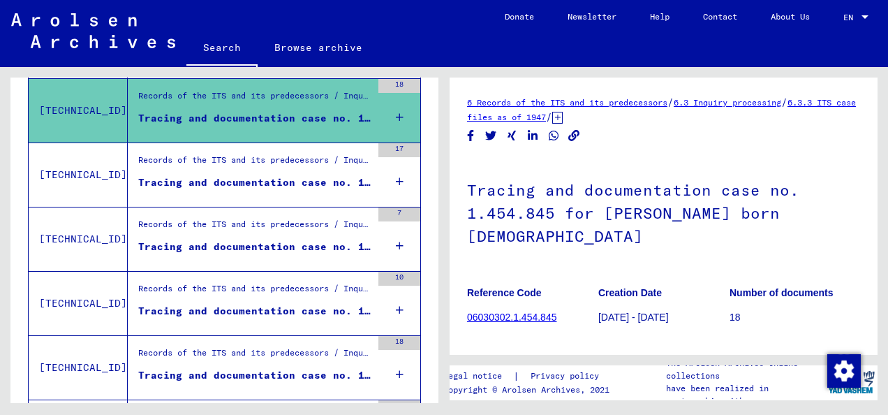
click at [284, 168] on mat-grid-list "Records of the ITS and its predecessors / Inquiry processing / ITS case files a…" at bounding box center [254, 175] width 233 height 43
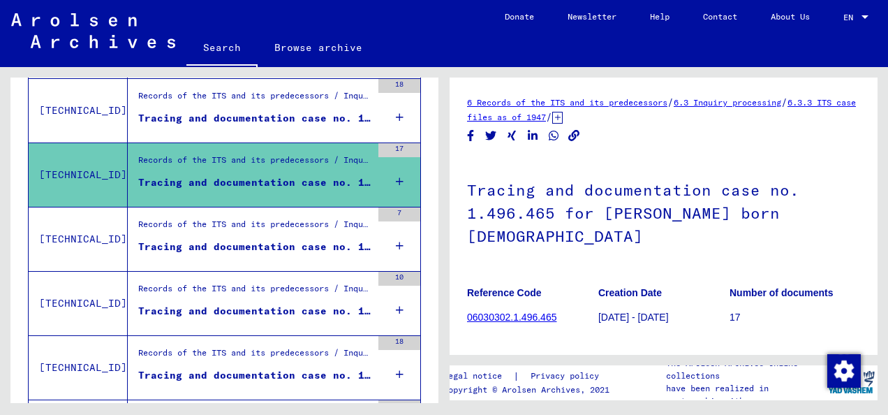
click at [276, 223] on div "Records of the ITS and its predecessors / Inquiry processing / ITS case files a…" at bounding box center [254, 228] width 233 height 20
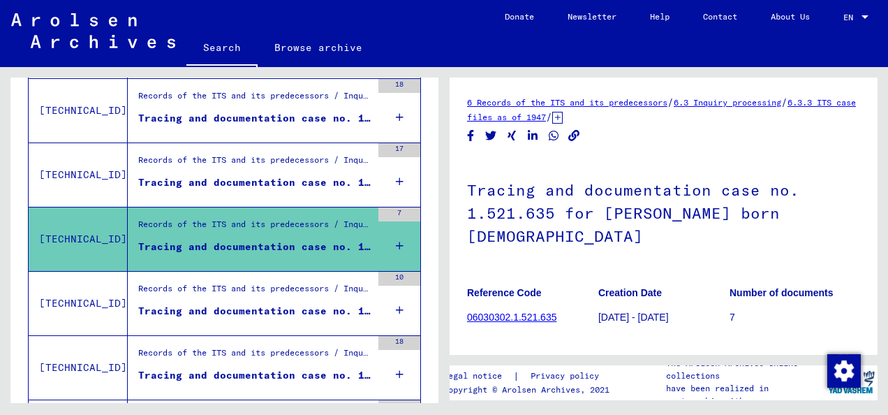
click at [276, 291] on div "Records of the ITS and its predecessors / Inquiry processing / ITS case files a…" at bounding box center [254, 292] width 233 height 20
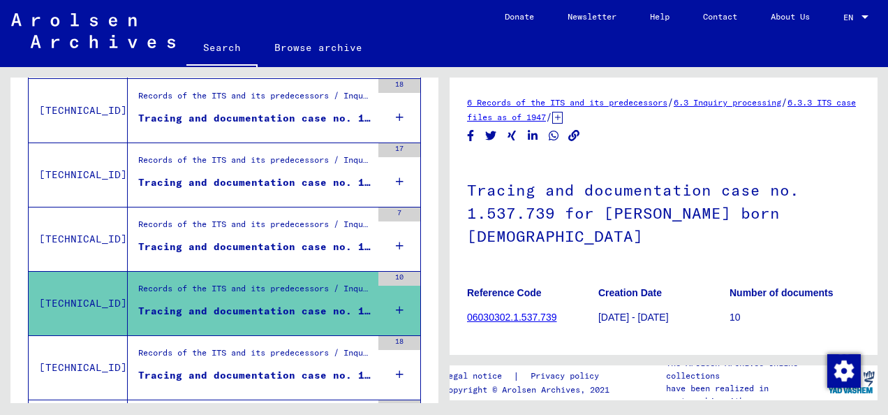
click at [272, 352] on div "Records of the ITS and its predecessors / Inquiry processing / ITS case files a…" at bounding box center [254, 356] width 233 height 20
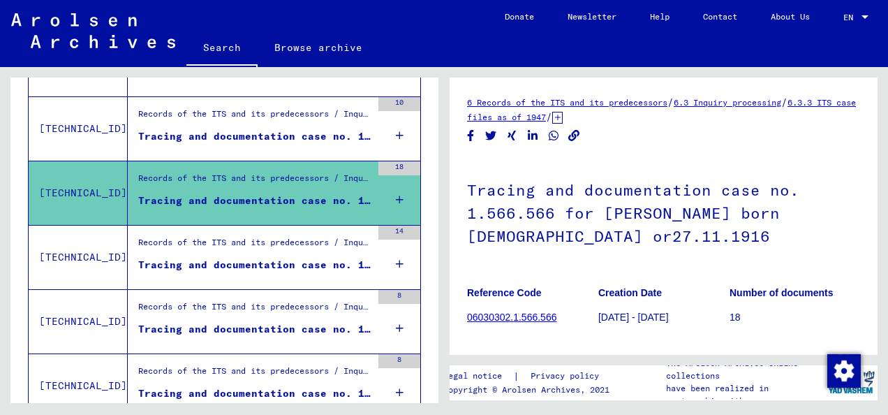
scroll to position [1542, 0]
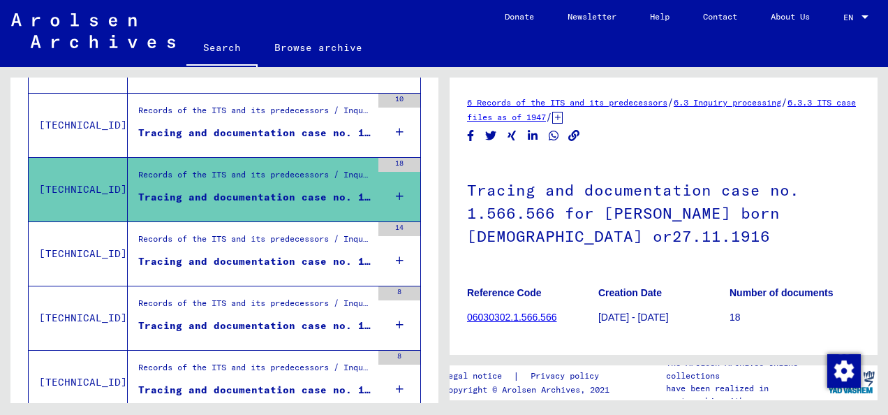
click at [301, 240] on div "Records of the ITS and its predecessors / Inquiry processing / ITS case files a…" at bounding box center [254, 243] width 233 height 20
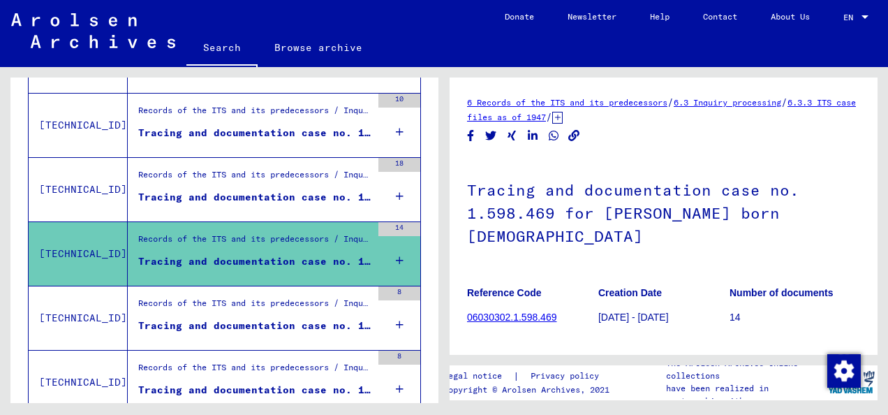
click at [286, 318] on div "Tracing and documentation case no. 1.622.276 for [PERSON_NAME] born [DEMOGRAPHI…" at bounding box center [254, 325] width 233 height 15
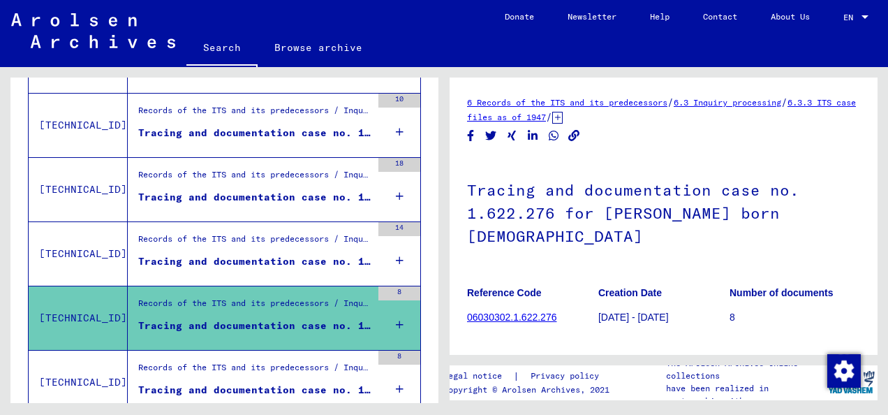
click at [286, 383] on div "Tracing and documentation case no. 1.828.811 for [PERSON_NAME] born [DEMOGRAPHI…" at bounding box center [254, 390] width 233 height 15
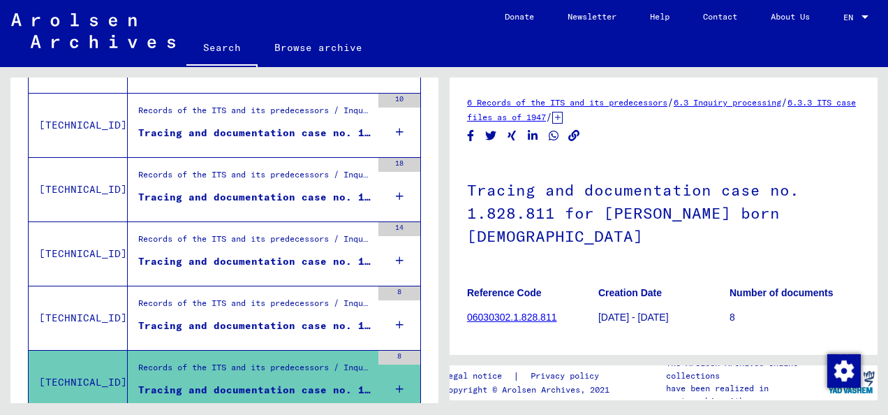
scroll to position [1624, 0]
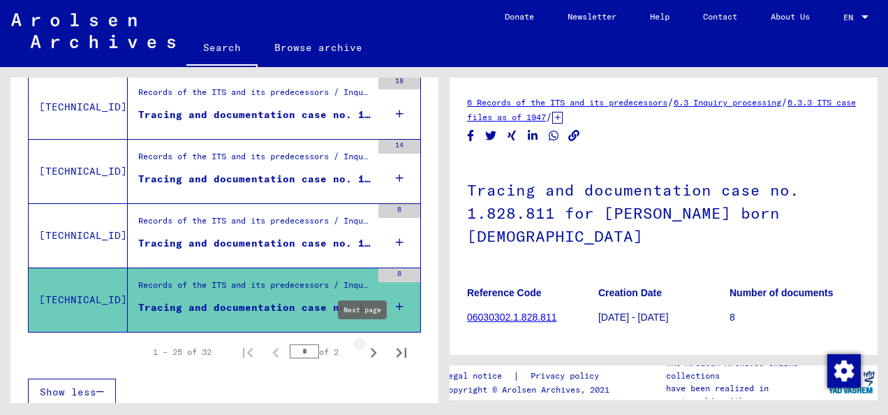
click at [367, 346] on icon "Next page" at bounding box center [374, 353] width 20 height 20
type input "*"
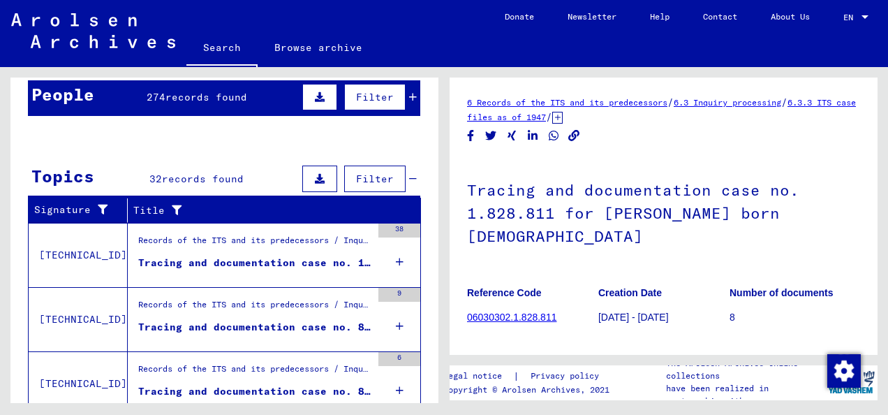
scroll to position [138, 0]
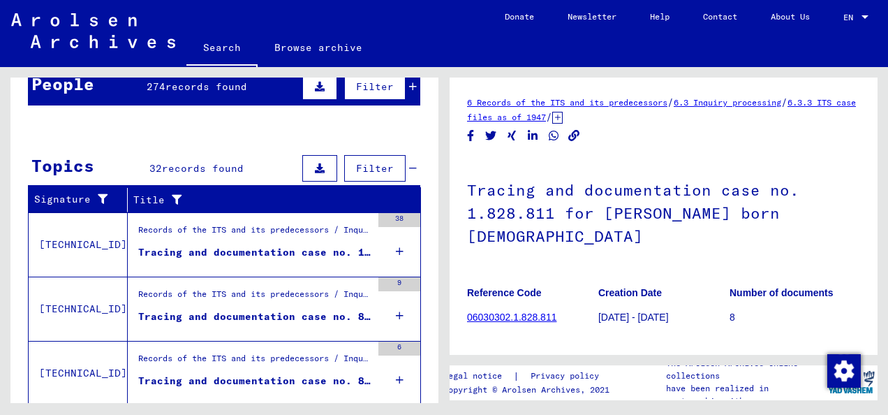
click at [316, 230] on div "Records of the ITS and its predecessors / Inquiry processing / ITS case files a…" at bounding box center [254, 233] width 233 height 20
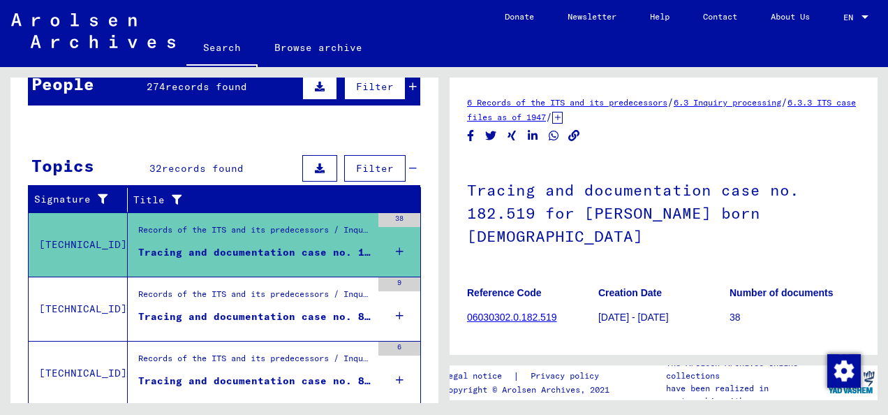
click at [304, 300] on div "Records of the ITS and its predecessors / Inquiry processing / ITS case files a…" at bounding box center [254, 298] width 233 height 20
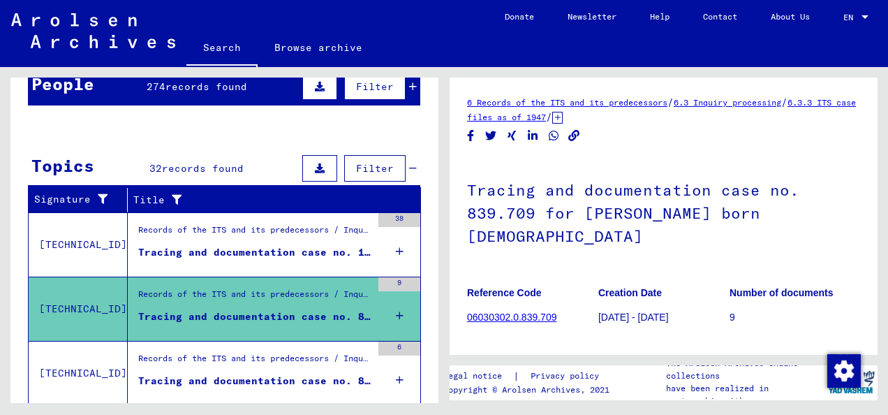
drag, startPoint x: 439, startPoint y: 189, endPoint x: 439, endPoint y: 236, distance: 47.5
click at [439, 236] on div "**********" at bounding box center [222, 235] width 444 height 336
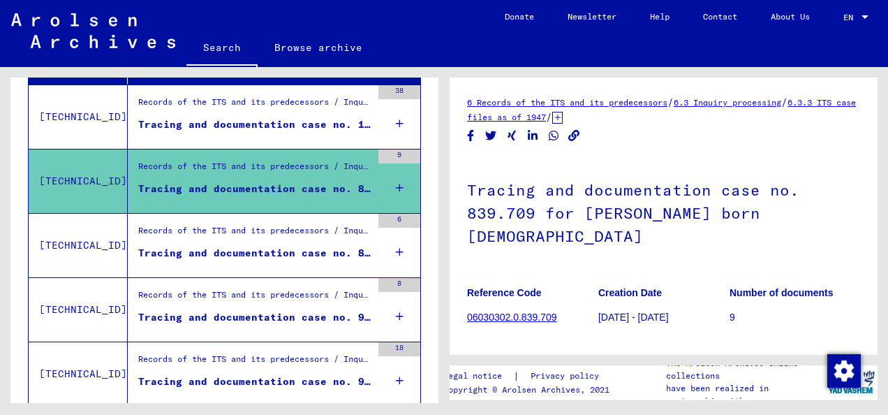
scroll to position [267, 0]
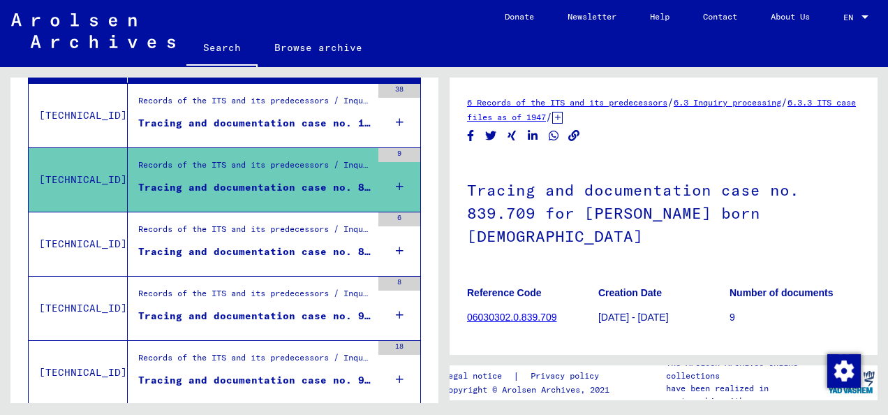
click at [321, 233] on div "Records of the ITS and its predecessors / Inquiry processing / ITS case files a…" at bounding box center [254, 233] width 233 height 20
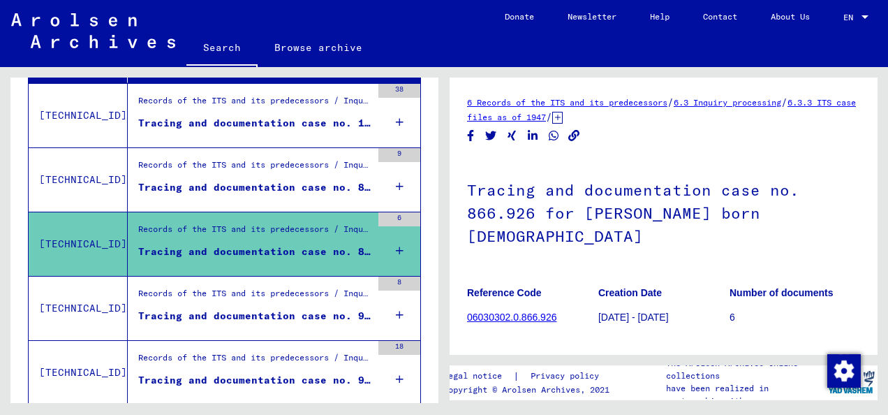
click at [307, 309] on div "Tracing and documentation case no. 904.641 for [PERSON_NAME] born [DEMOGRAPHIC_…" at bounding box center [254, 316] width 233 height 15
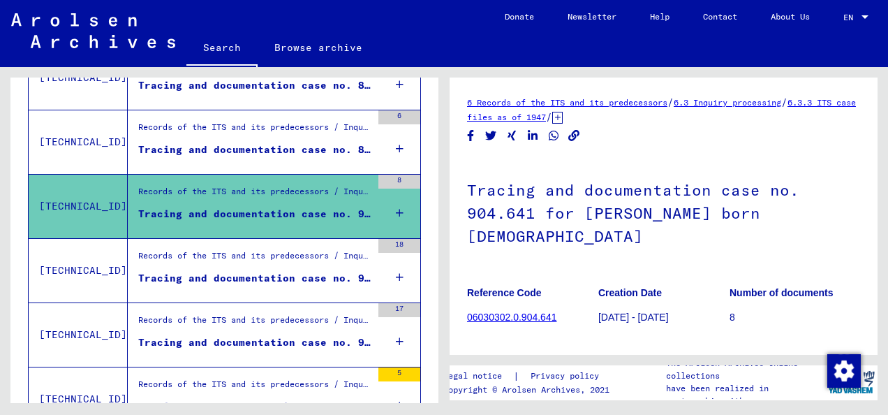
scroll to position [416, 0]
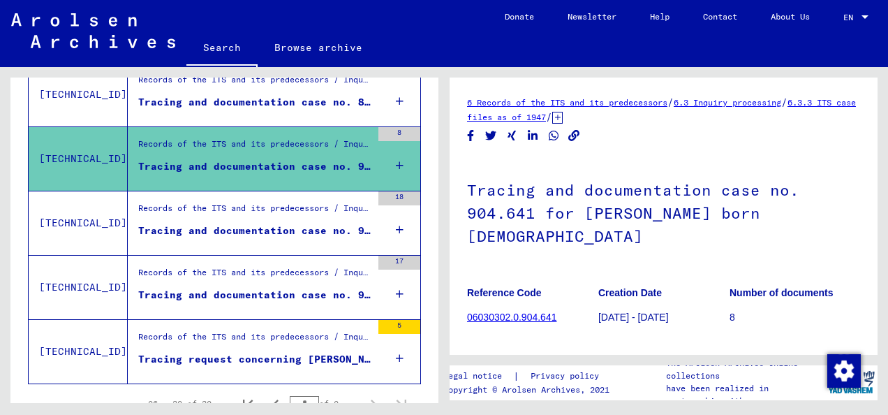
click at [288, 226] on div "Tracing and documentation case no. 984.981 for [PERSON_NAME] born [DEMOGRAPHIC_…" at bounding box center [254, 230] width 233 height 15
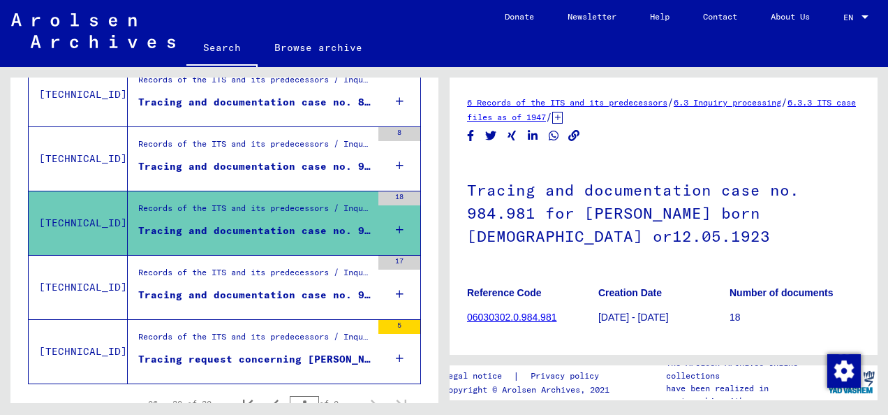
click at [275, 277] on div "Records of the ITS and its predecessors / Inquiry processing / ITS case files a…" at bounding box center [254, 276] width 233 height 20
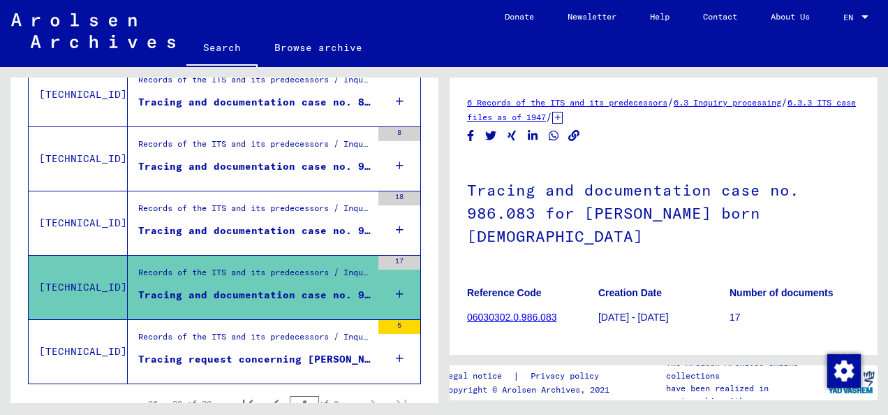
click at [259, 353] on div "Tracing request concerning [PERSON_NAME]" at bounding box center [254, 359] width 233 height 15
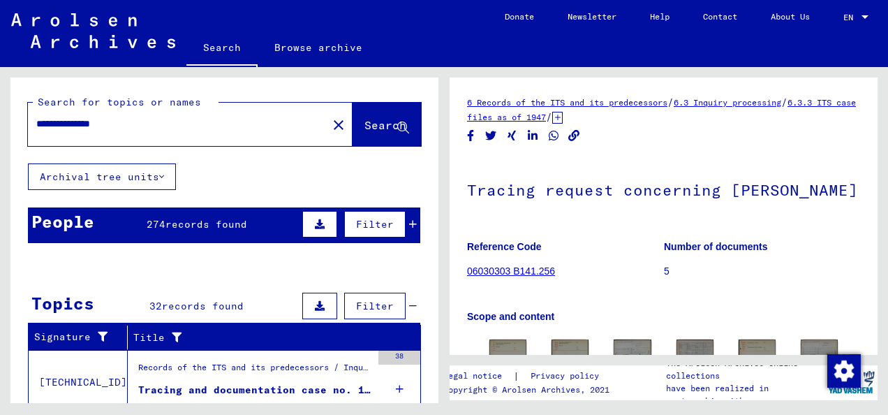
click at [330, 127] on mat-icon "close" at bounding box center [338, 125] width 17 height 17
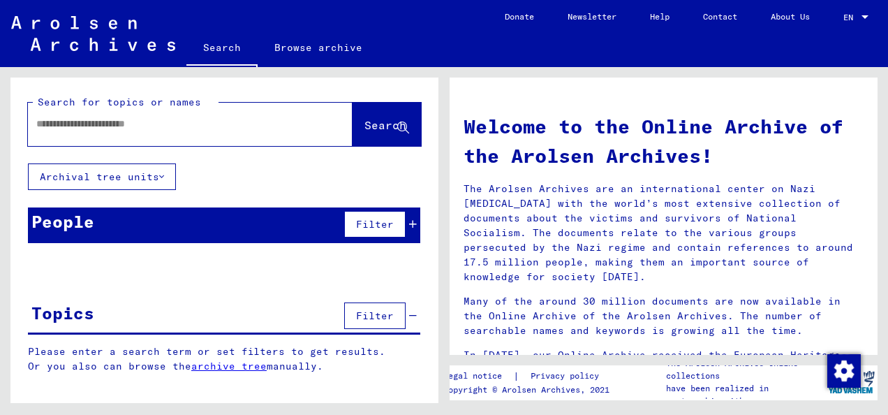
click at [235, 131] on div at bounding box center [169, 123] width 283 height 31
click at [199, 128] on input "text" at bounding box center [173, 124] width 274 height 15
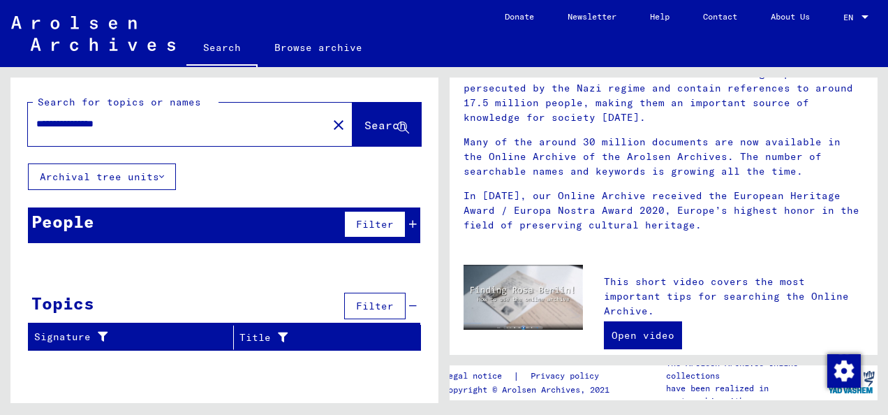
scroll to position [157, 0]
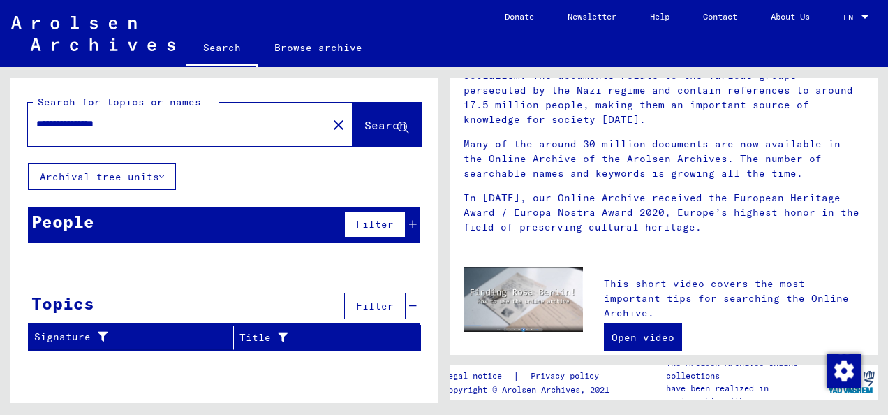
click at [182, 138] on div "**********" at bounding box center [169, 123] width 283 height 31
click at [163, 127] on input "**********" at bounding box center [173, 124] width 274 height 15
click at [78, 126] on input "**********" at bounding box center [173, 124] width 274 height 15
type input "*********"
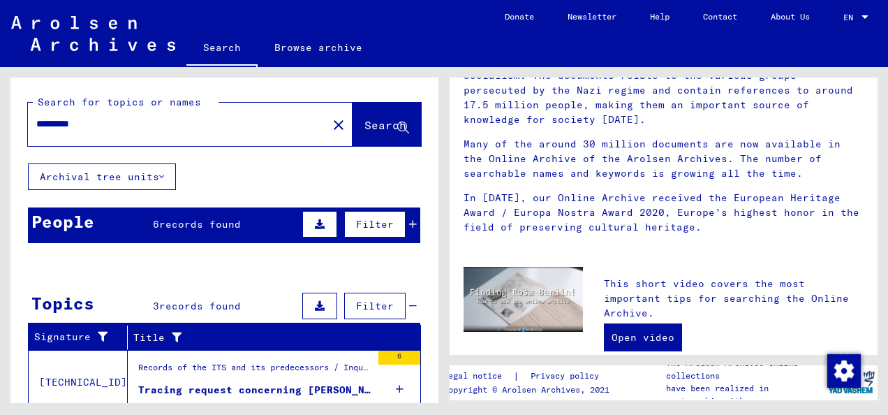
click at [325, 373] on div "Records of the ITS and its predecessors / Inquiry processing / ITS case files a…" at bounding box center [254, 371] width 233 height 20
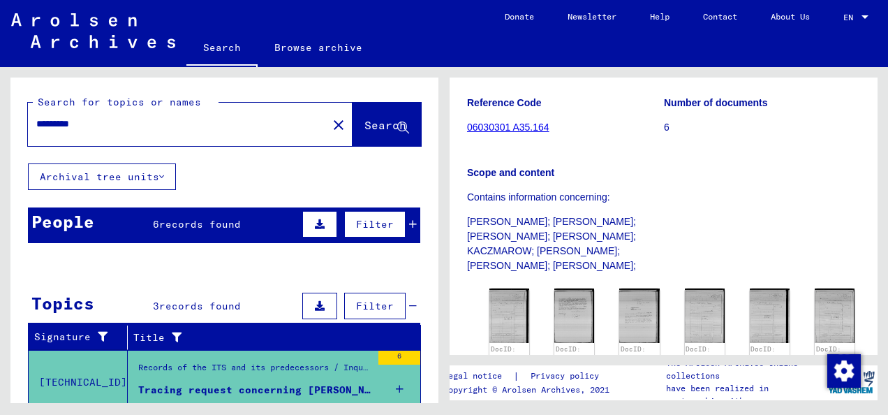
scroll to position [226, 0]
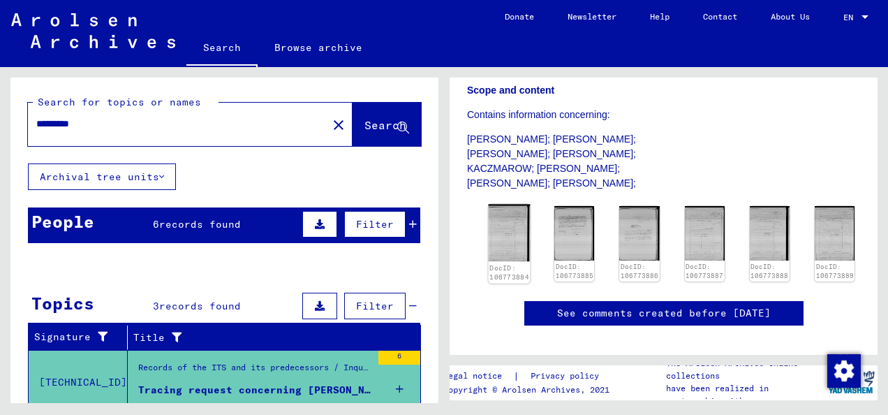
click at [501, 262] on img at bounding box center [510, 233] width 42 height 57
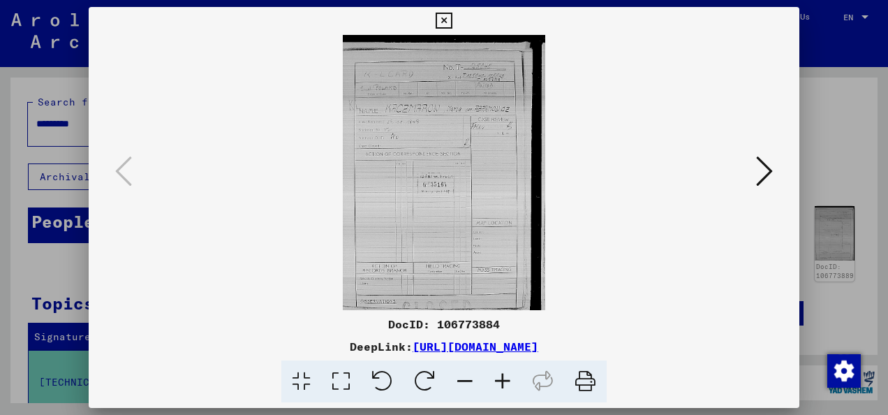
click at [502, 382] on icon at bounding box center [503, 381] width 38 height 43
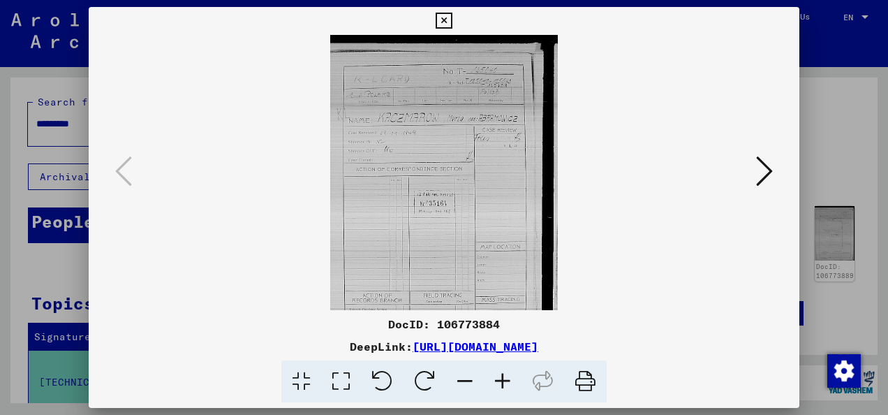
click at [502, 382] on icon at bounding box center [503, 381] width 38 height 43
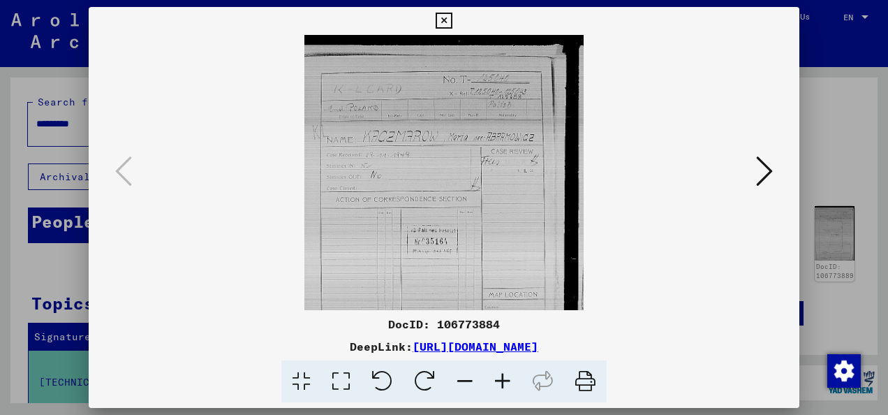
click at [502, 382] on icon at bounding box center [503, 381] width 38 height 43
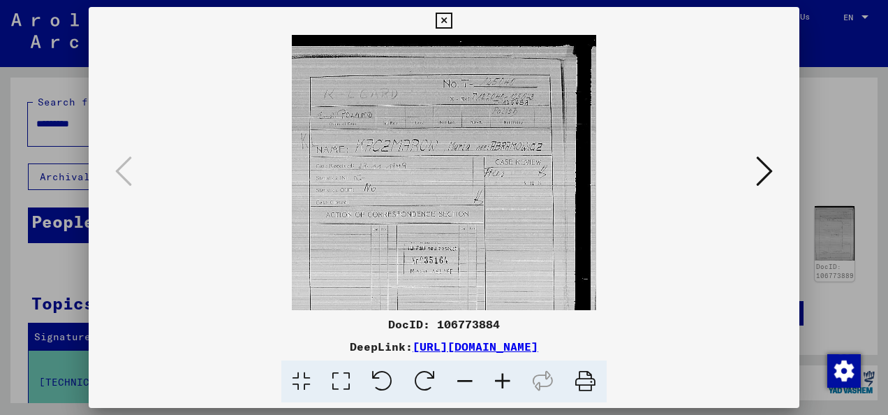
click at [502, 382] on icon at bounding box center [503, 381] width 38 height 43
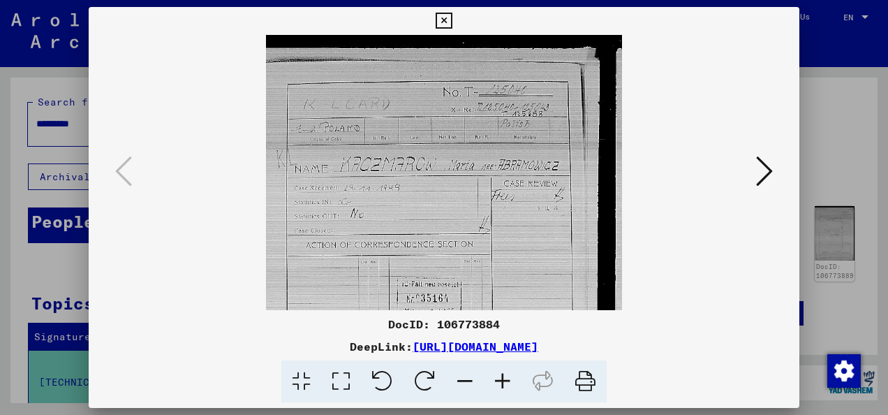
click at [502, 382] on icon at bounding box center [503, 381] width 38 height 43
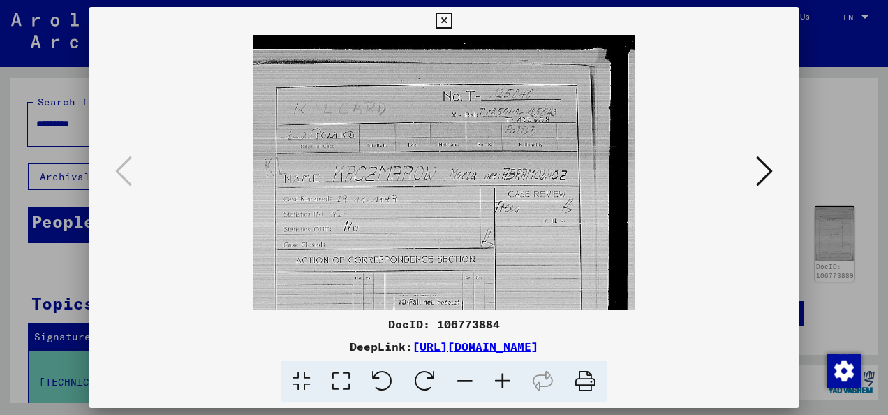
click at [502, 382] on icon at bounding box center [503, 381] width 38 height 43
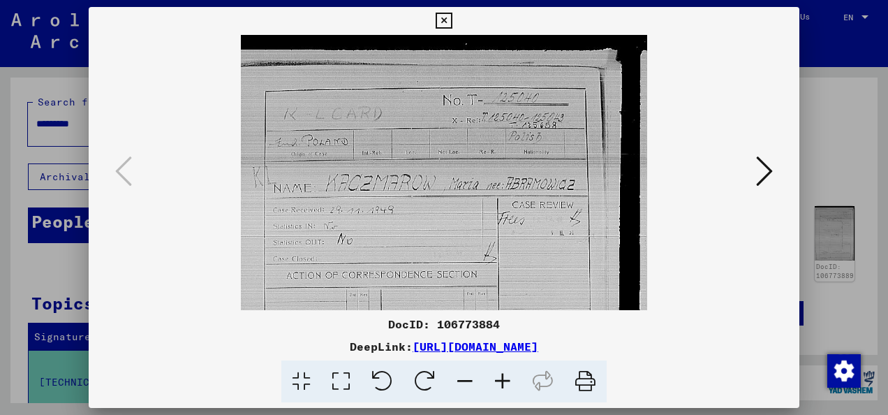
click at [762, 187] on icon at bounding box center [764, 171] width 17 height 34
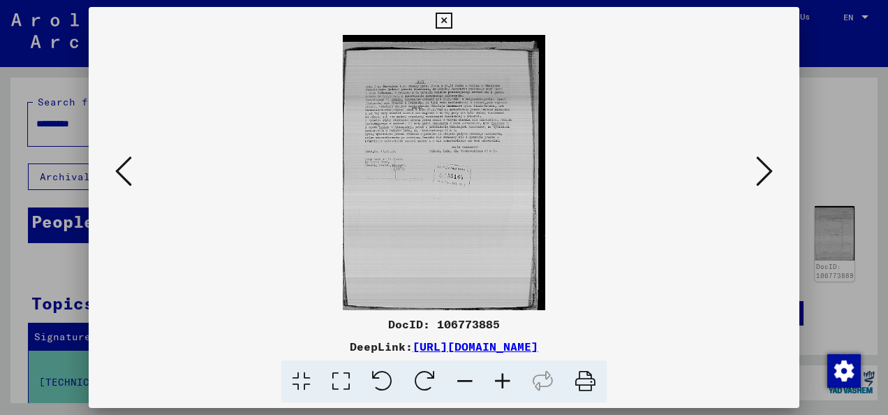
click at [762, 187] on icon at bounding box center [764, 171] width 17 height 34
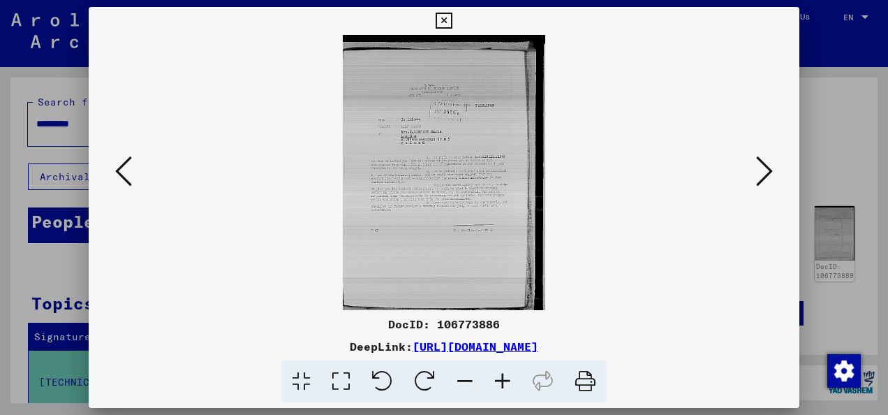
click at [499, 385] on icon at bounding box center [503, 381] width 38 height 43
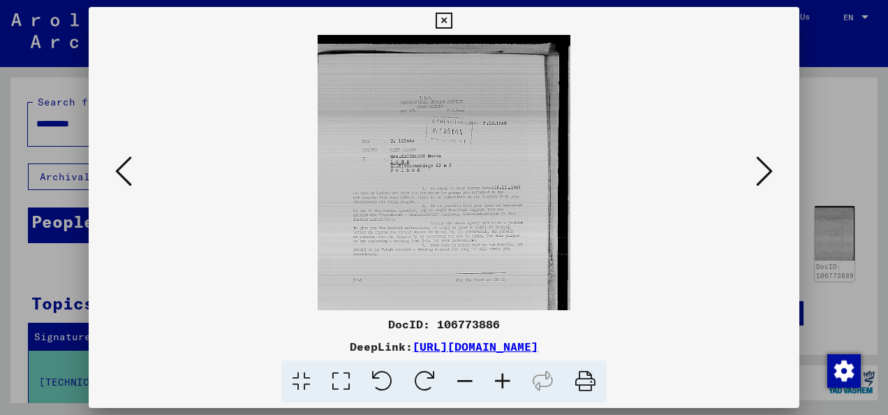
click at [499, 385] on icon at bounding box center [503, 381] width 38 height 43
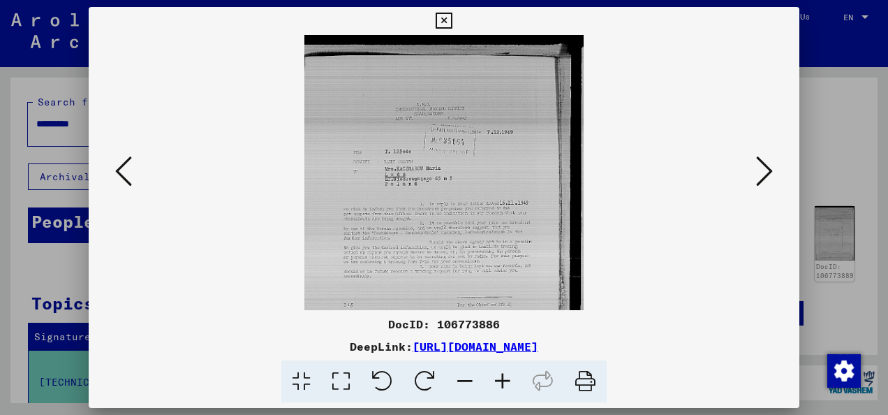
click at [499, 385] on icon at bounding box center [503, 381] width 38 height 43
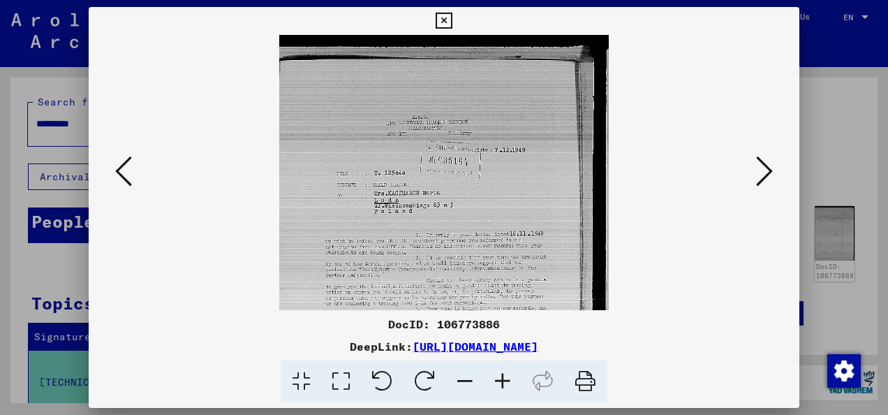
click at [499, 385] on icon at bounding box center [503, 381] width 38 height 43
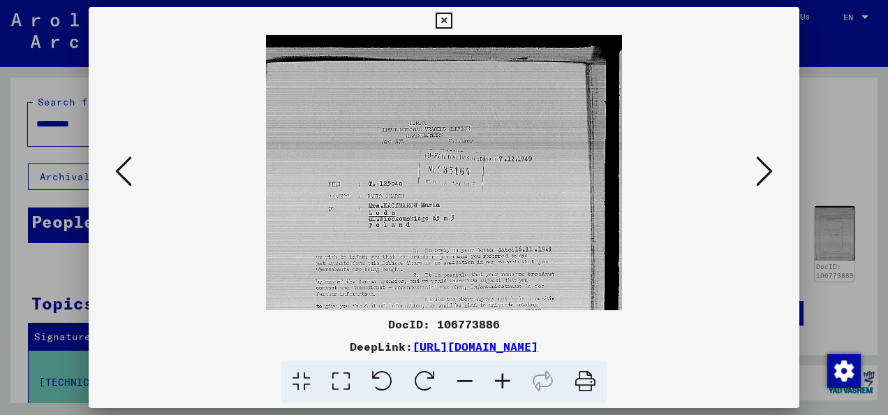
click at [499, 385] on icon at bounding box center [503, 381] width 38 height 43
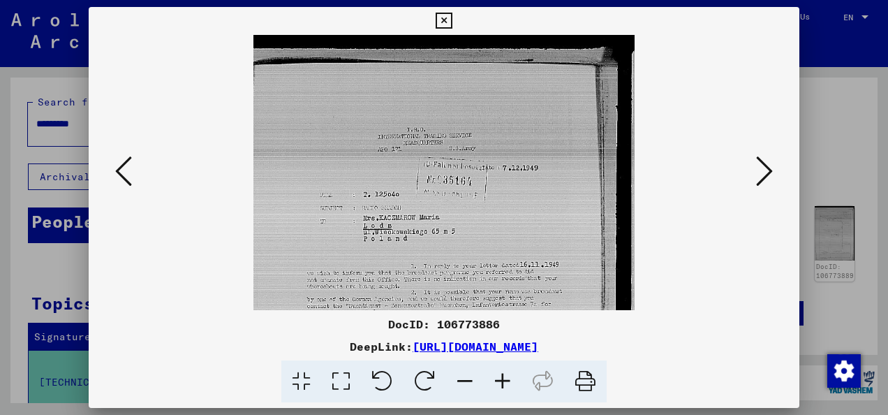
click at [499, 385] on icon at bounding box center [503, 381] width 38 height 43
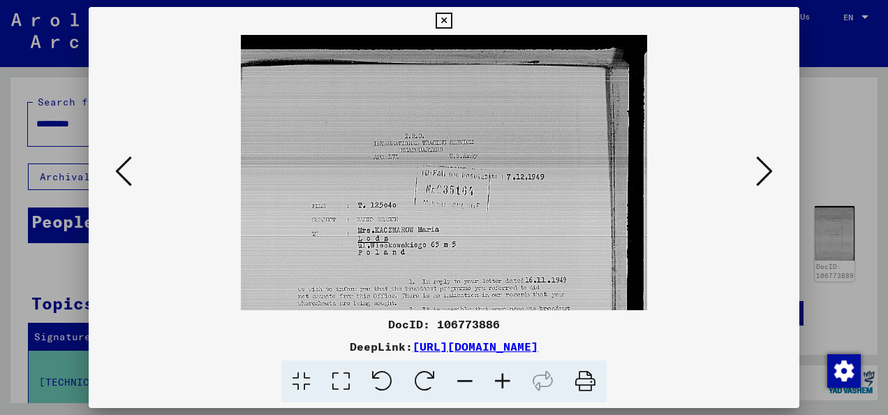
click at [445, 21] on icon at bounding box center [444, 21] width 16 height 17
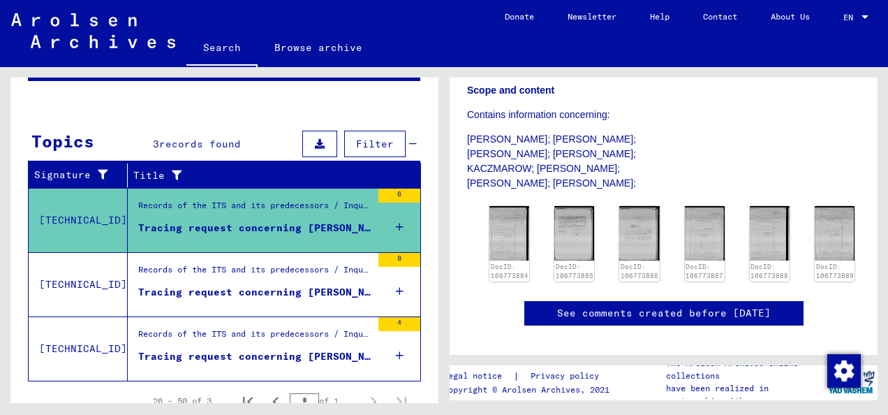
scroll to position [170, 0]
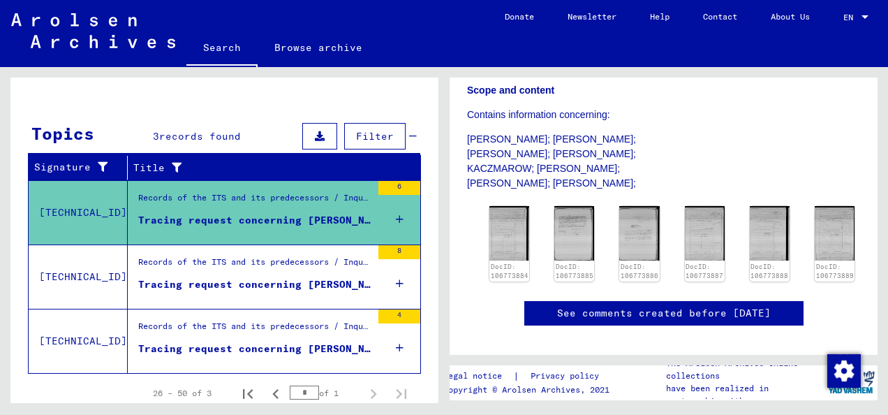
click at [285, 284] on div "Tracing request concerning [PERSON_NAME] [DATE]" at bounding box center [254, 284] width 233 height 15
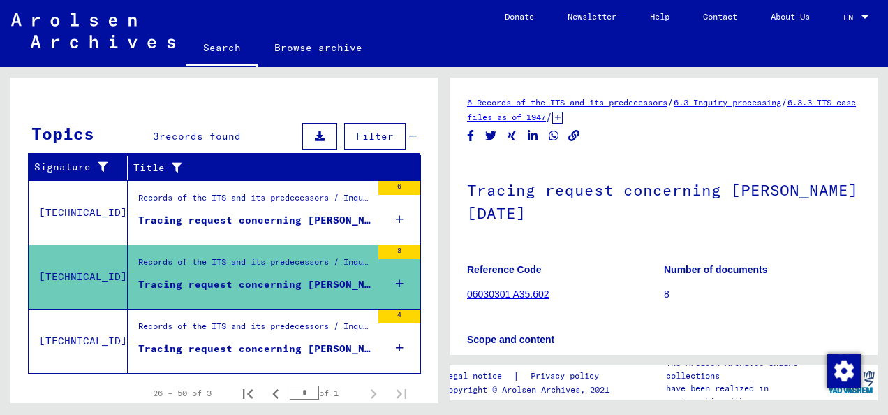
click at [265, 341] on div "Tracing request concerning [PERSON_NAME] [DATE]" at bounding box center [254, 348] width 233 height 15
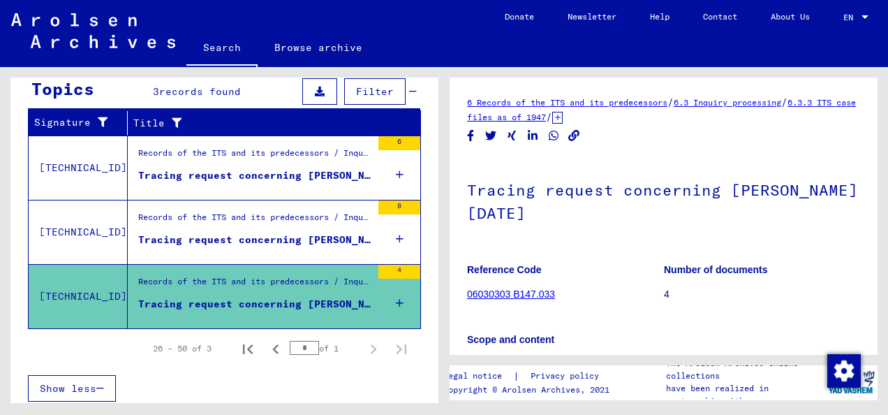
scroll to position [215, 0]
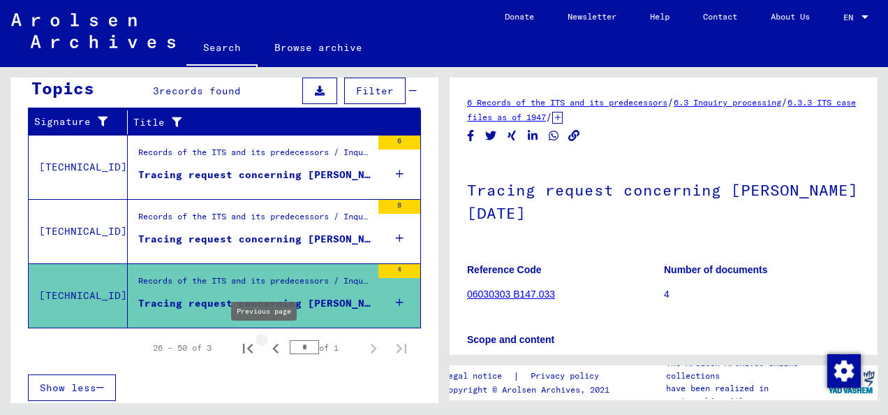
click at [266, 347] on icon "Previous page" at bounding box center [276, 349] width 20 height 20
type input "*"
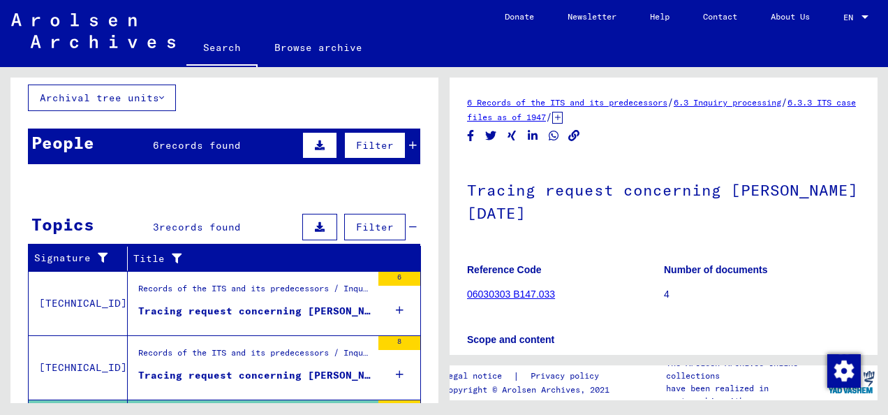
scroll to position [0, 0]
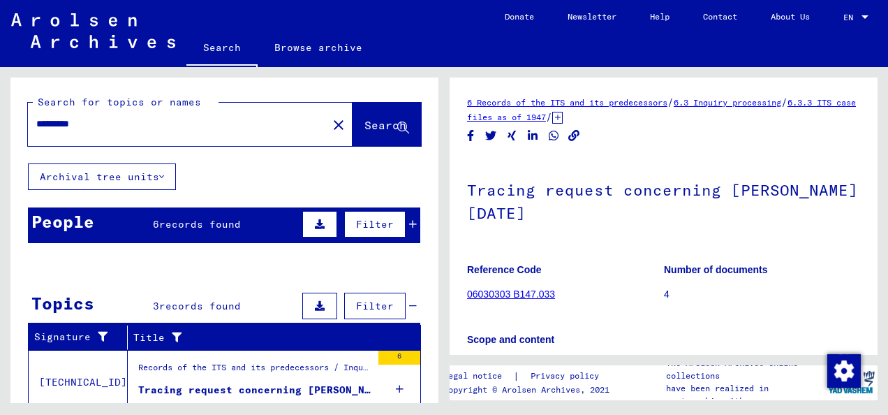
click at [196, 128] on input "*********" at bounding box center [177, 124] width 283 height 15
type input "*"
type input "**********"
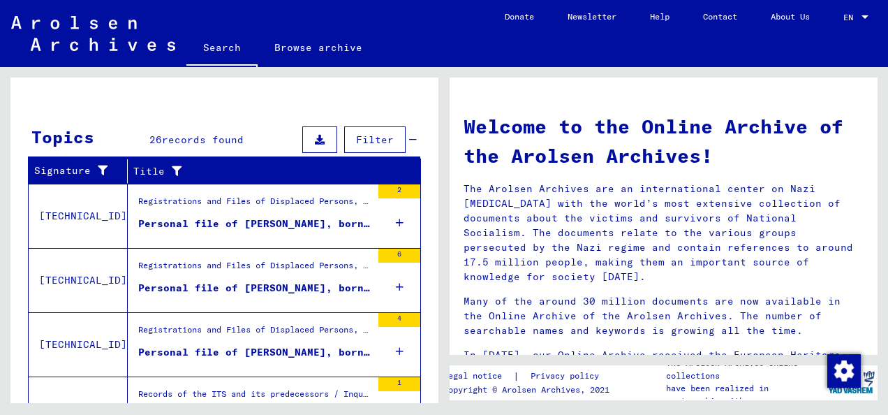
scroll to position [186, 0]
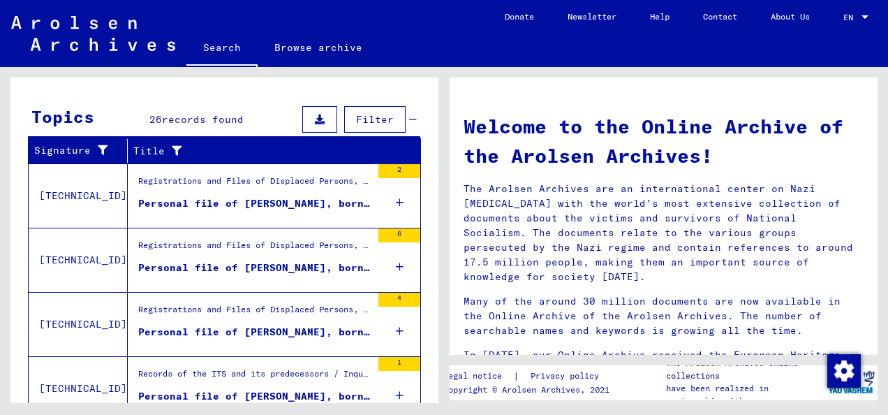
click at [304, 186] on div "Registrations and Files of Displaced Persons, Children and Missing Persons / Re…" at bounding box center [254, 185] width 233 height 20
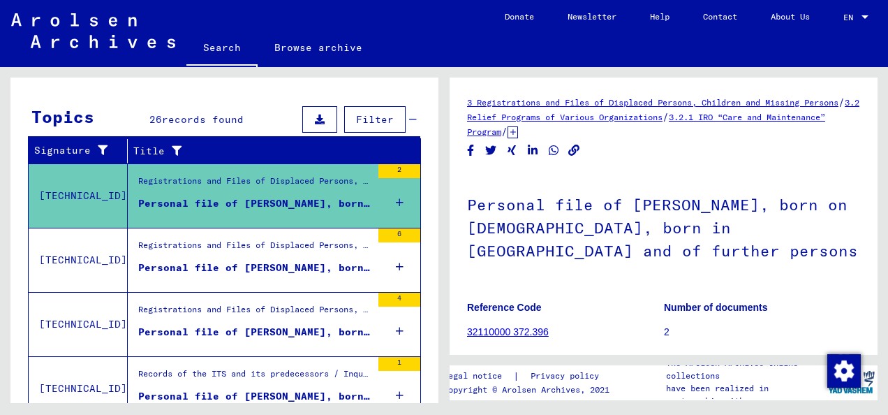
scroll to position [184, 0]
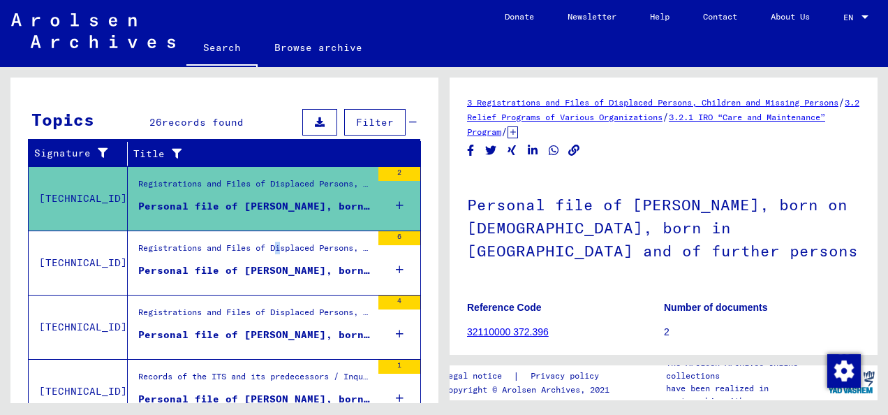
click at [281, 255] on div "Registrations and Files of Displaced Persons, Children and Missing Persons / Re…" at bounding box center [254, 252] width 233 height 20
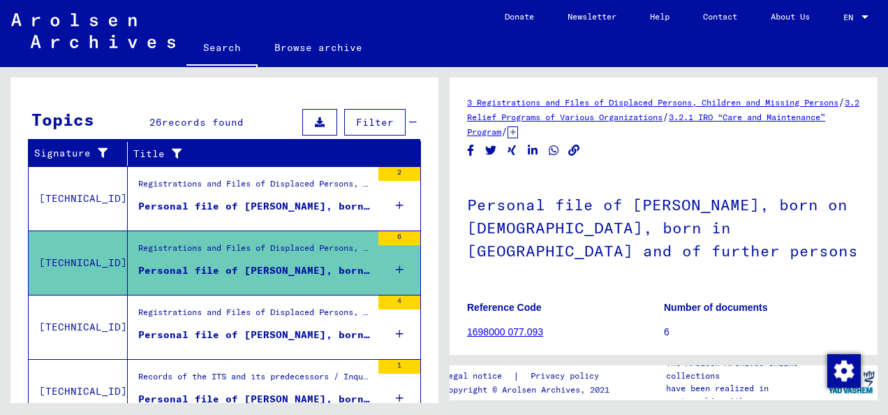
drag, startPoint x: 281, startPoint y: 255, endPoint x: 279, endPoint y: 311, distance: 56.6
click at [279, 311] on div "Registrations and Files of Displaced Persons, Children and Missing Persons / Re…" at bounding box center [254, 316] width 233 height 20
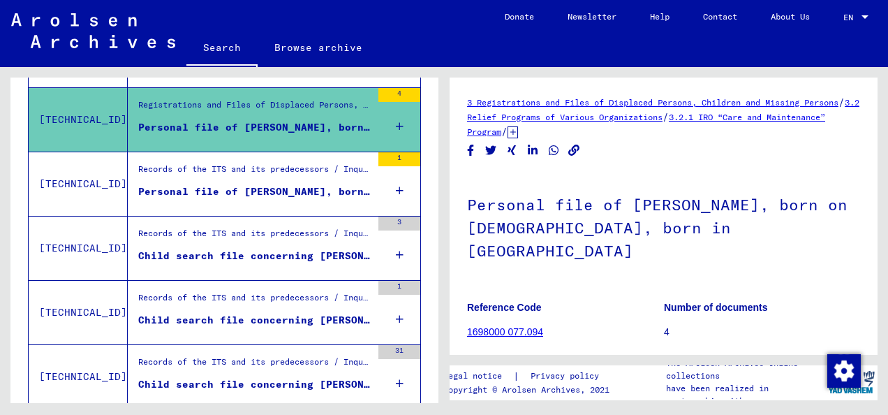
scroll to position [385, 0]
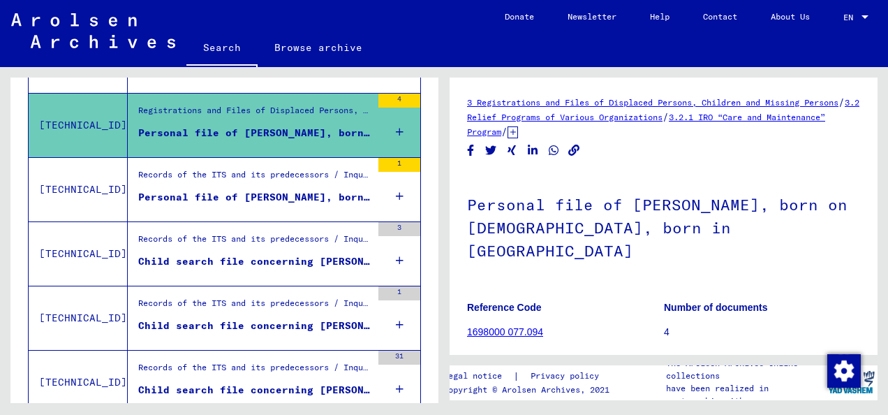
click at [316, 190] on div "Personal file of [PERSON_NAME], born on [DEMOGRAPHIC_DATA]" at bounding box center [254, 197] width 233 height 15
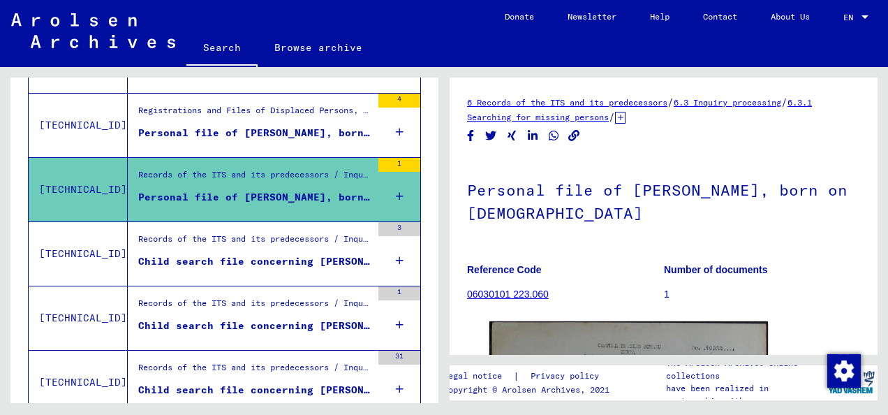
click at [309, 236] on div "Records of the ITS and its predecessors / Inquiry processing / Case files of Ch…" at bounding box center [254, 243] width 233 height 20
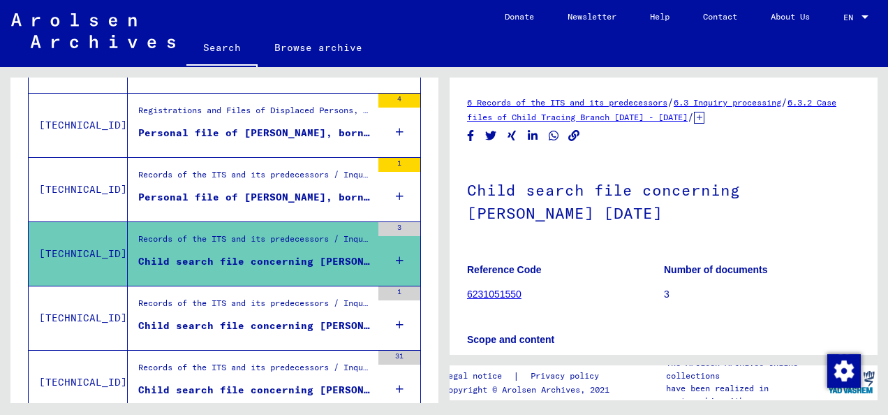
click at [277, 302] on div "Records of the ITS and its predecessors / Inquiry processing / Case files of Ch…" at bounding box center [254, 307] width 233 height 20
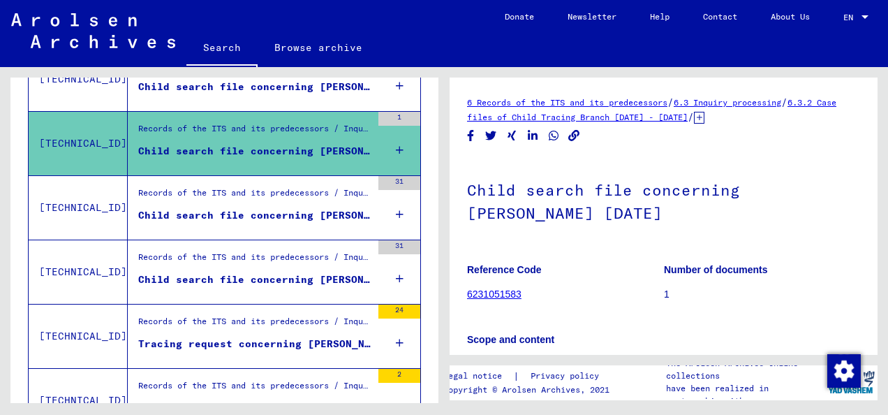
scroll to position [584, 0]
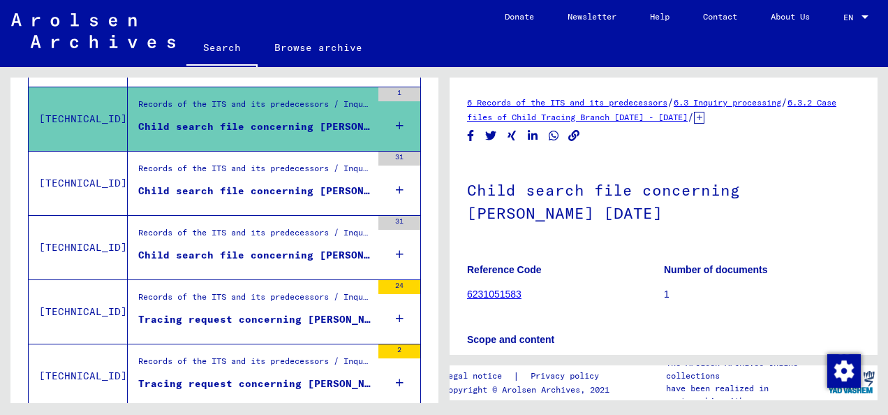
click at [281, 189] on div "Child search file concerning [PERSON_NAME] [DATE]" at bounding box center [254, 191] width 233 height 15
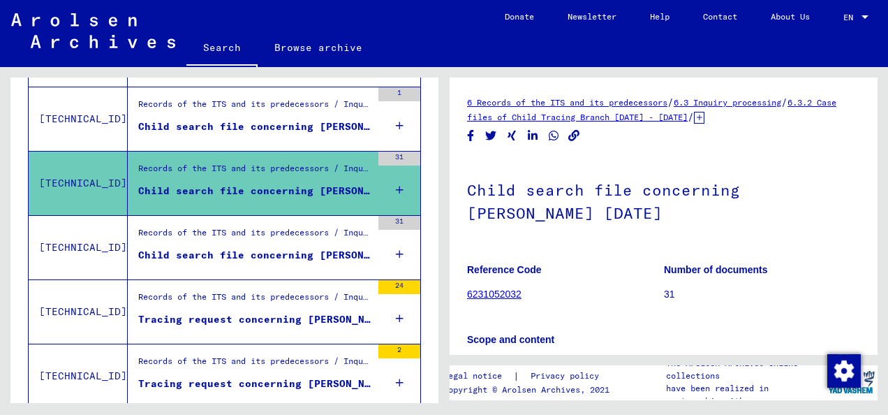
click at [277, 233] on div "Records of the ITS and its predecessors / Inquiry processing / Case files of Ch…" at bounding box center [254, 236] width 233 height 20
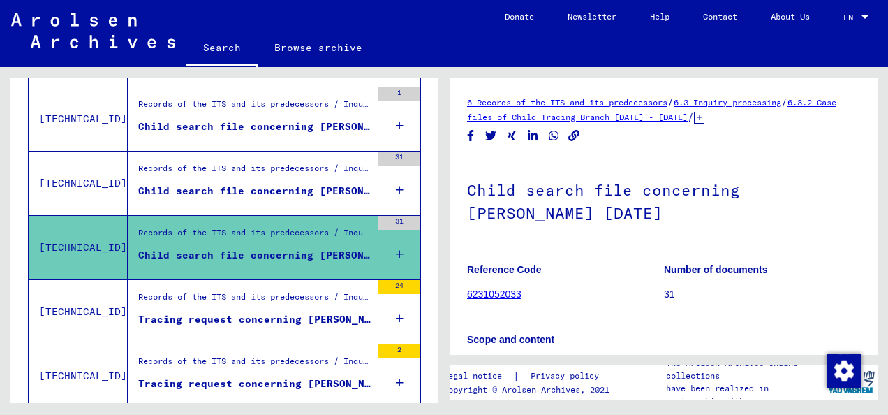
click at [261, 312] on div "Tracing request concerning [PERSON_NAME]" at bounding box center [254, 319] width 233 height 15
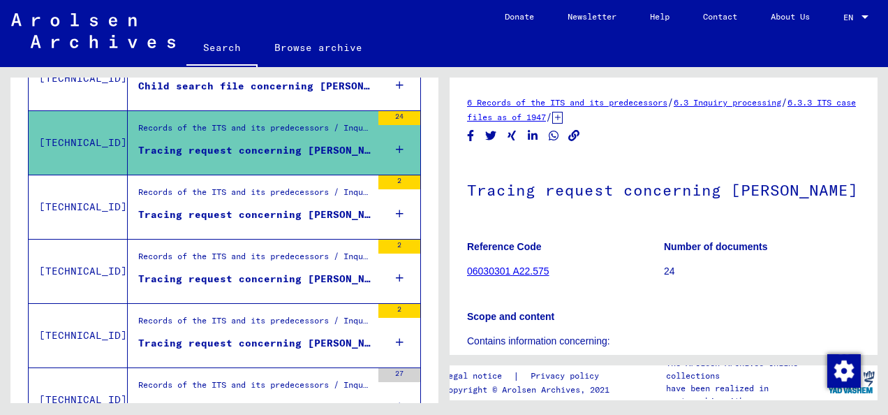
scroll to position [756, 0]
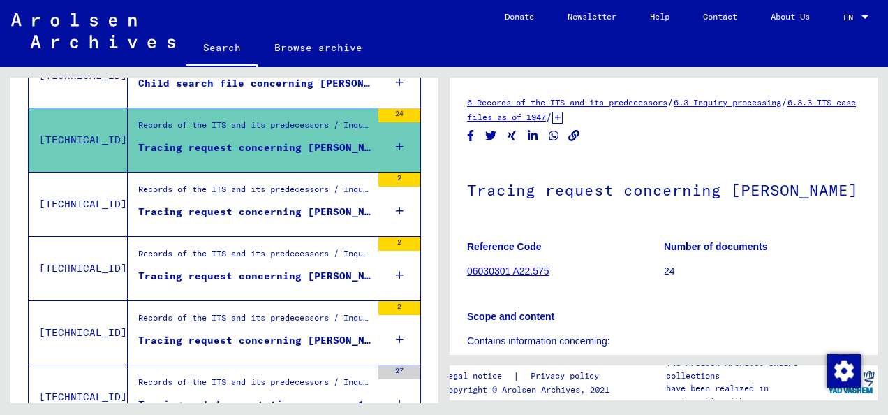
click at [297, 208] on div "Tracing request concerning [PERSON_NAME] [DATE]" at bounding box center [254, 212] width 233 height 15
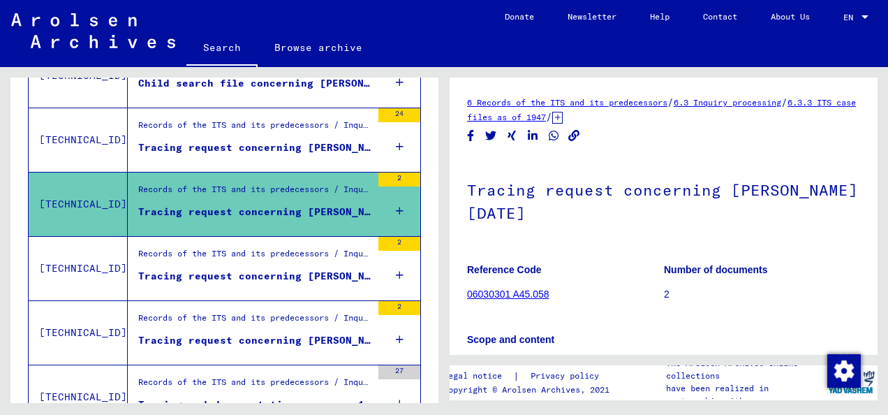
click at [292, 237] on div "Records of the ITS and its predecessors / Inquiry processing / ITS case files a…" at bounding box center [250, 269] width 244 height 64
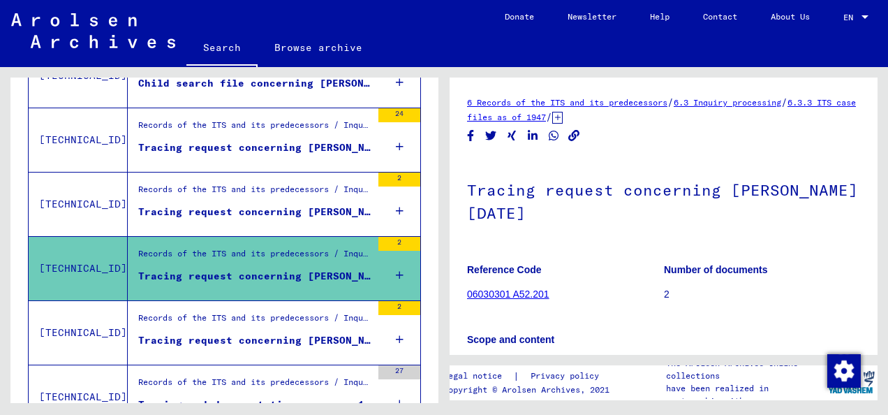
click at [285, 318] on div "Records of the ITS and its predecessors / Inquiry processing / ITS case files a…" at bounding box center [254, 321] width 233 height 20
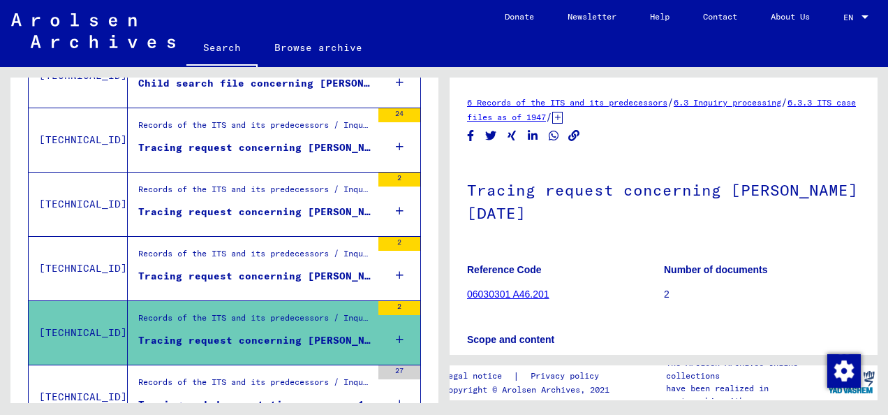
click at [273, 365] on div "Records of the ITS and its predecessors / Inquiry processing / ITS case files a…" at bounding box center [250, 397] width 244 height 64
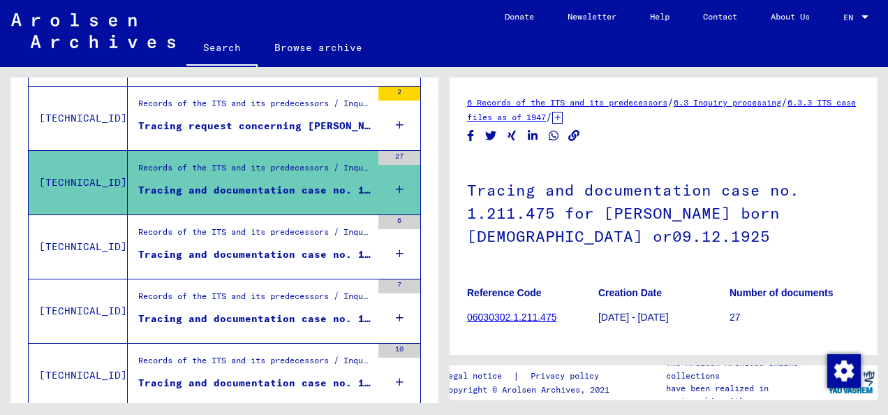
scroll to position [979, 0]
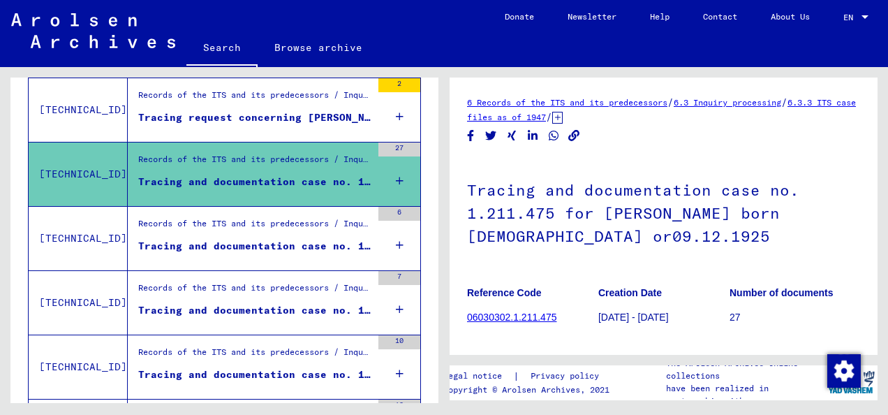
click at [337, 239] on div "Tracing and documentation case no. 1.212.707 for [PERSON_NAME] born [DEMOGRAPHI…" at bounding box center [254, 246] width 233 height 15
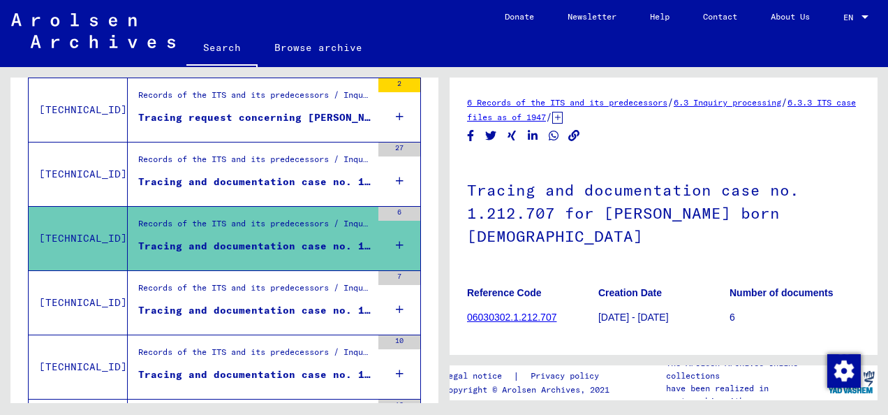
click at [307, 303] on div "Tracing and documentation case no. 1.223.454 for [PERSON_NAME]" at bounding box center [254, 310] width 233 height 15
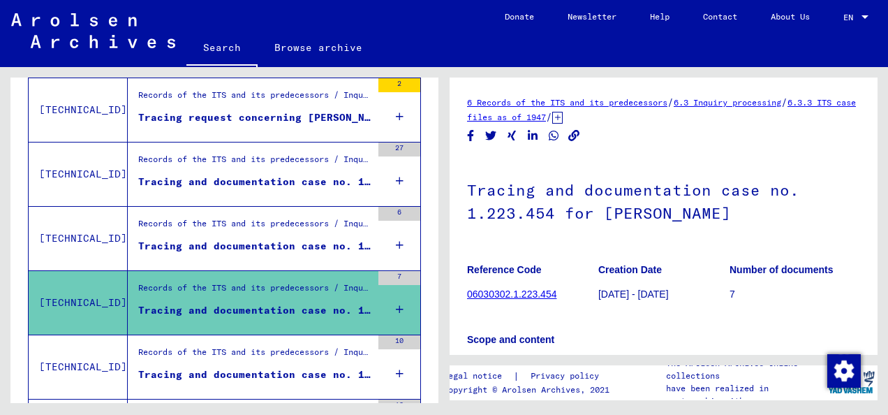
click at [279, 355] on div "Records of the ITS and its predecessors / Inquiry processing / ITS case files a…" at bounding box center [254, 356] width 233 height 20
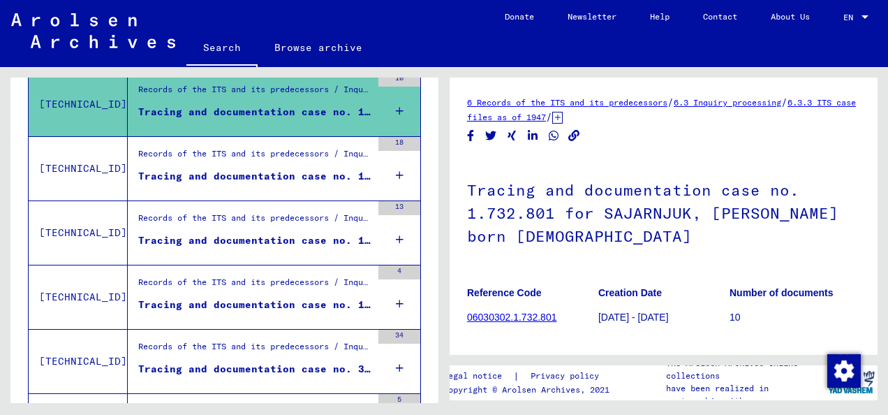
scroll to position [1215, 0]
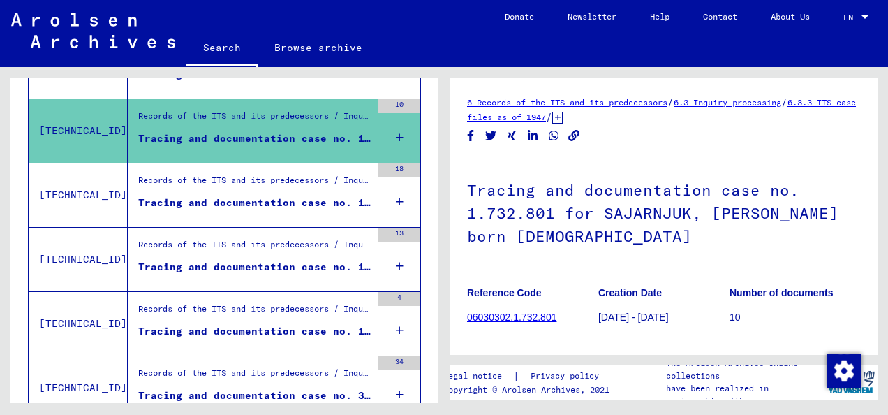
click at [271, 196] on div "Tracing and documentation case no. 1.737.571 for [PERSON_NAME] born [DEMOGRAPHI…" at bounding box center [254, 203] width 233 height 15
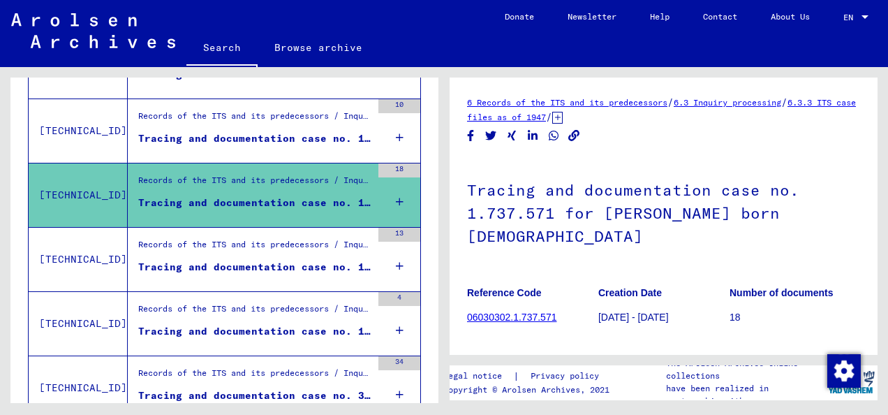
click at [268, 244] on div "Records of the ITS and its predecessors / Inquiry processing / ITS case files a…" at bounding box center [254, 248] width 233 height 20
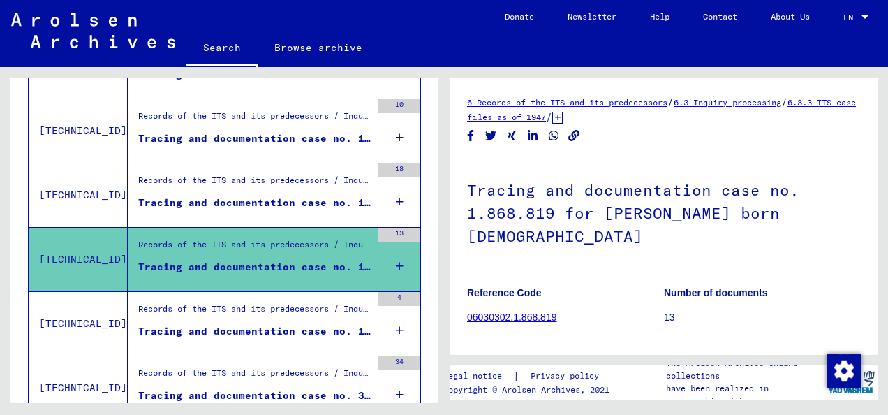
click at [266, 313] on div "Records of the ITS and its predecessors / Inquiry processing / ITS case files a…" at bounding box center [254, 312] width 233 height 20
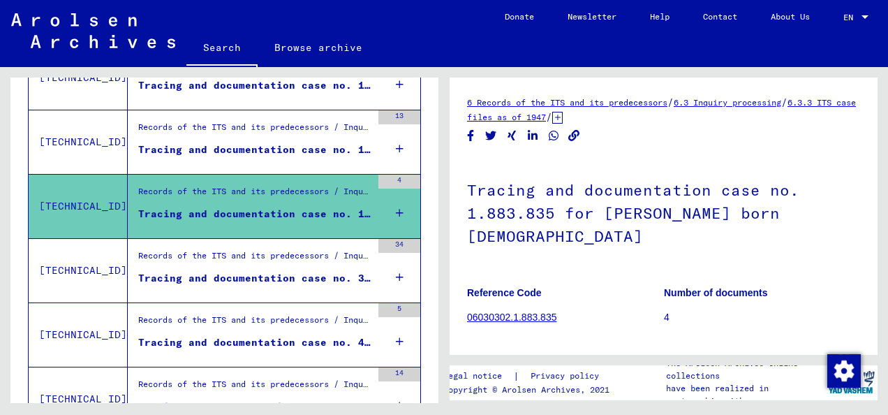
scroll to position [1344, 0]
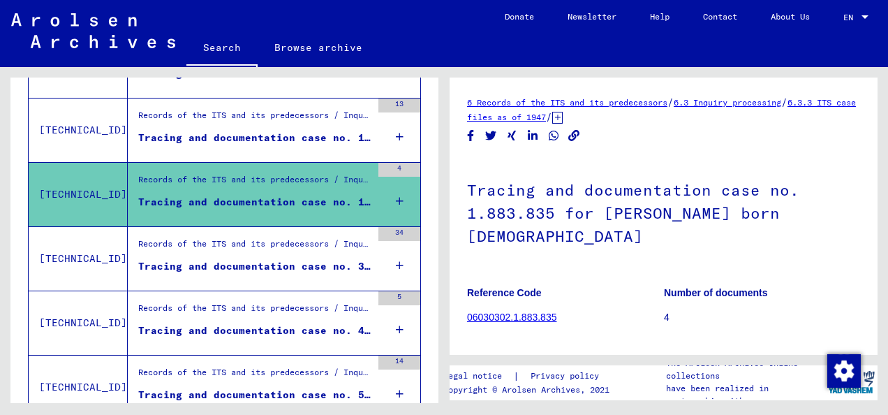
click at [305, 249] on div "Records of the ITS and its predecessors / Inquiry processing / ITS case files a…" at bounding box center [254, 247] width 233 height 20
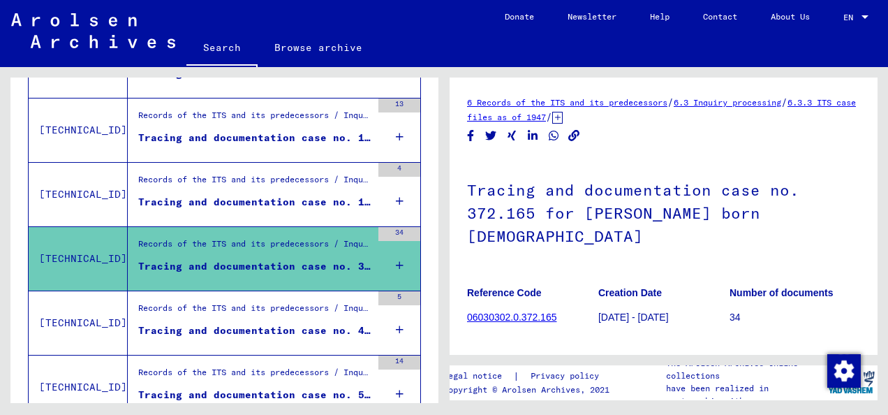
click at [292, 302] on div "Records of the ITS and its predecessors / Inquiry processing / ITS case files a…" at bounding box center [254, 312] width 233 height 20
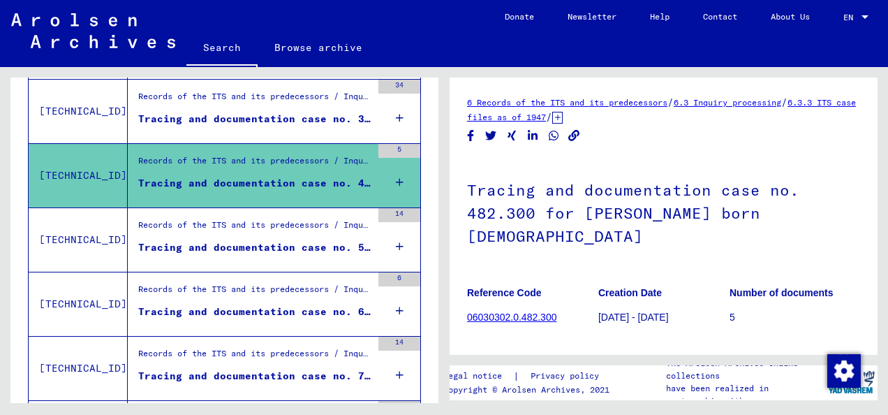
scroll to position [1510, 0]
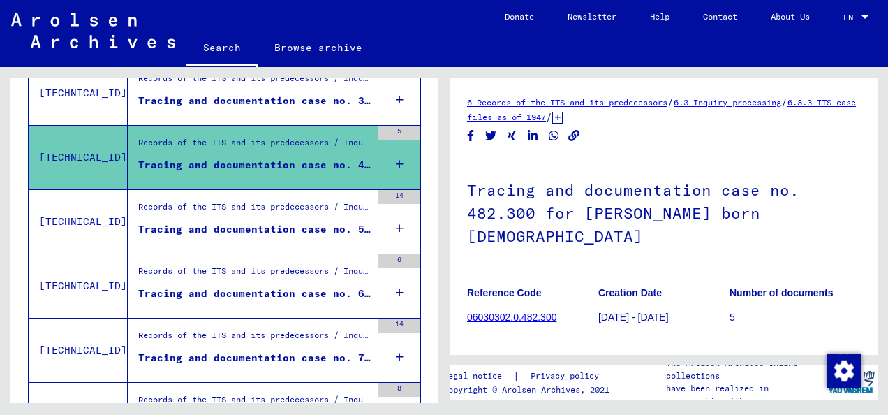
click at [304, 226] on div "Tracing and documentation case no. 575.329 for [PERSON_NAME] born [DEMOGRAPHIC_…" at bounding box center [254, 229] width 233 height 15
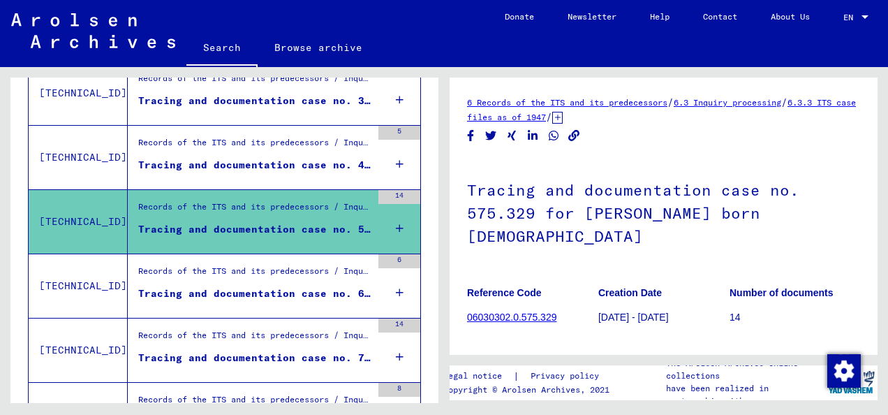
click at [289, 268] on div "Records of the ITS and its predecessors / Inquiry processing / ITS case files a…" at bounding box center [254, 275] width 233 height 20
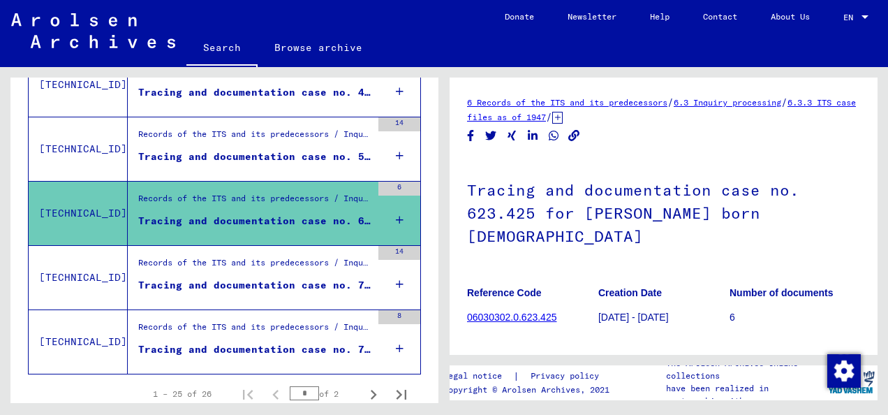
scroll to position [1591, 0]
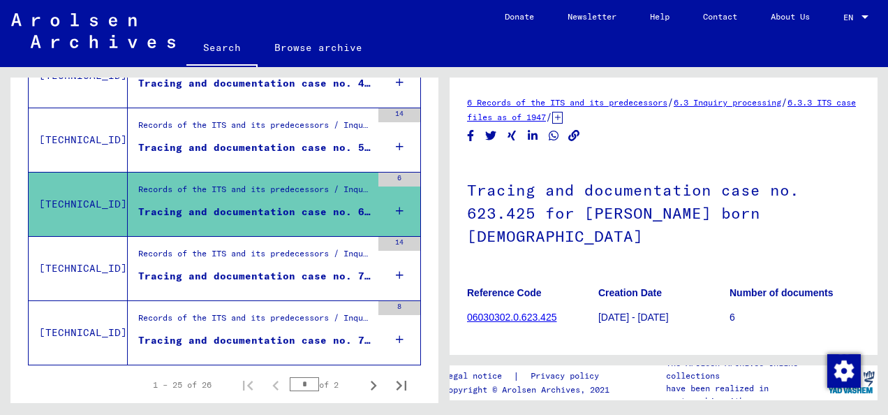
click at [288, 269] on div "Tracing and documentation case no. 725.152 for [PERSON_NAME] born [DEMOGRAPHIC_…" at bounding box center [254, 276] width 233 height 15
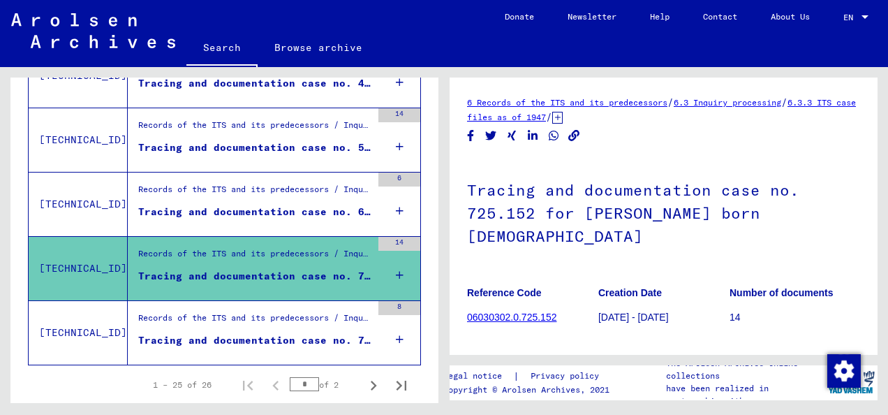
click at [296, 313] on div "Records of the ITS and its predecessors / Inquiry processing / ITS case files a…" at bounding box center [254, 321] width 233 height 20
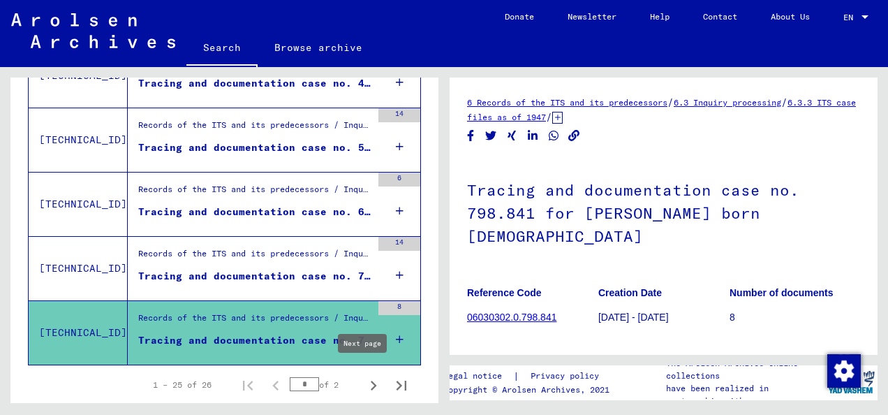
click at [364, 377] on icon "Next page" at bounding box center [374, 386] width 20 height 20
type input "*"
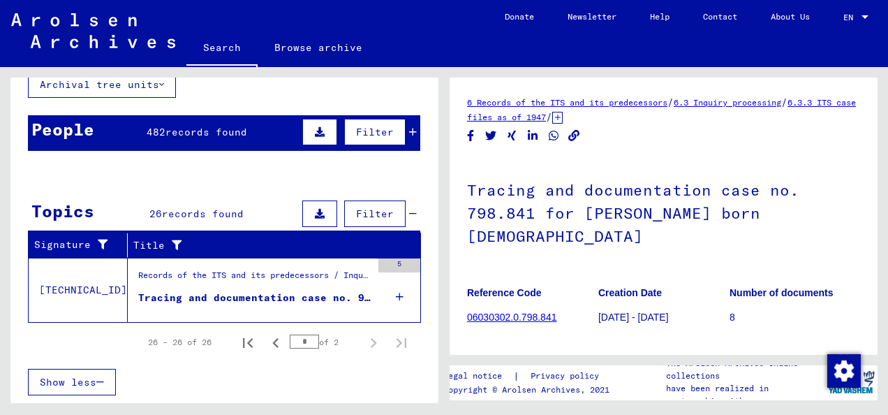
scroll to position [88, 0]
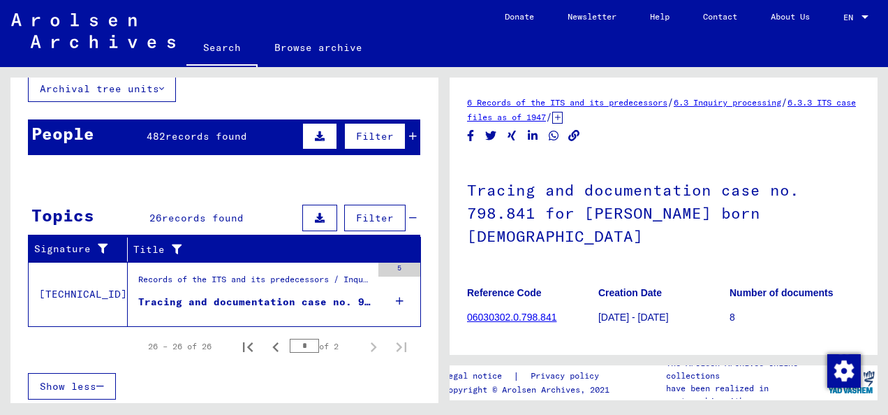
click at [297, 295] on div "Tracing and documentation case no. 978.301 for [PERSON_NAME] born [DEMOGRAPHIC_…" at bounding box center [254, 302] width 233 height 15
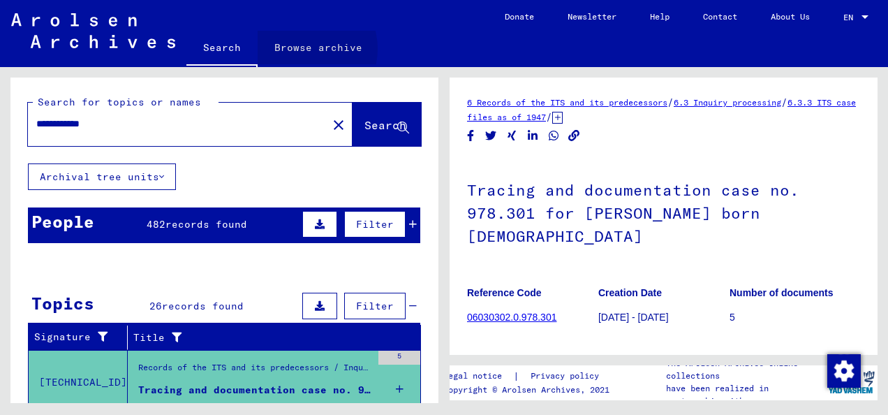
click at [306, 49] on link "Browse archive" at bounding box center [319, 48] width 122 height 34
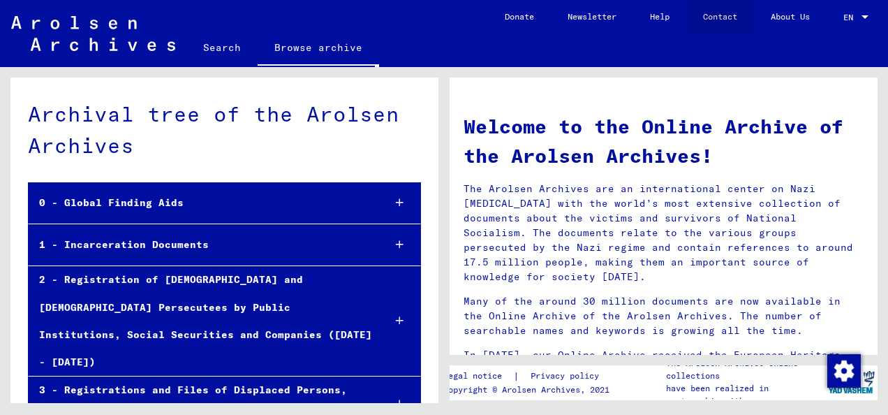
click at [707, 15] on link "Contact" at bounding box center [720, 17] width 68 height 34
